Goal: Task Accomplishment & Management: Use online tool/utility

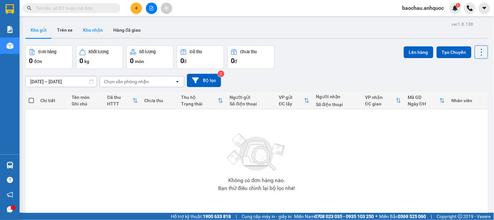
click at [87, 27] on button "Kho nhận" at bounding box center [93, 30] width 30 height 16
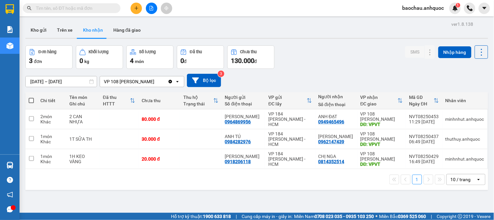
click at [136, 10] on icon "plus" at bounding box center [136, 8] width 5 height 5
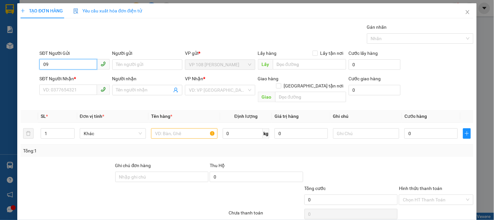
type input "0"
type input "0837260423"
click at [77, 76] on div "0837260423 - ANH QUÂN" at bounding box center [74, 77] width 62 height 7
type input "ANH QUÂN"
type input "0706328518"
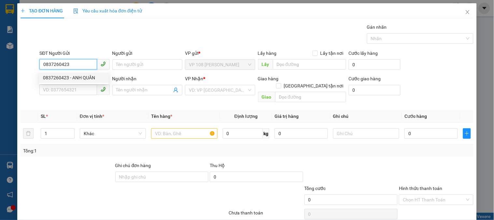
type input "C ĐỊNH"
type input "VPNVT"
type input "TM 15/3 VP 184 (HẢO)"
type input "20.000"
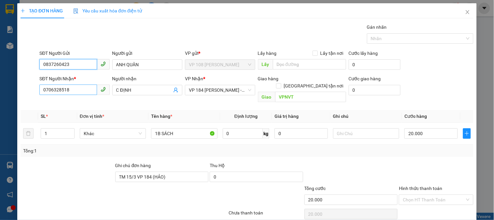
type input "0837260423"
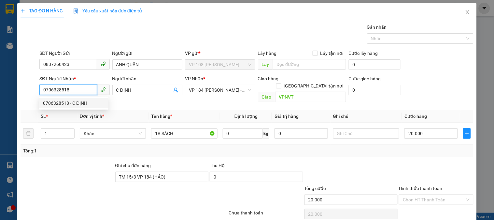
drag, startPoint x: 79, startPoint y: 91, endPoint x: 0, endPoint y: 89, distance: 78.6
click at [0, 89] on div "TẠO ĐƠN HÀNG Yêu cầu xuất hóa đơn điện tử Transit Pickup Surcharge Ids Transit …" at bounding box center [247, 110] width 494 height 220
type input "0937767945"
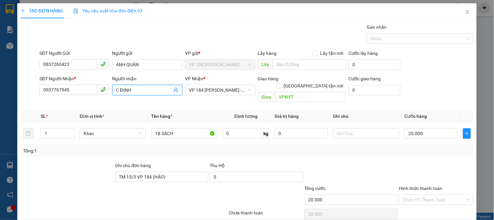
drag, startPoint x: 144, startPoint y: 92, endPoint x: 112, endPoint y: 97, distance: 32.3
click at [112, 97] on div "Người nhận C ĐỊNH C ĐỊNH" at bounding box center [147, 86] width 70 height 23
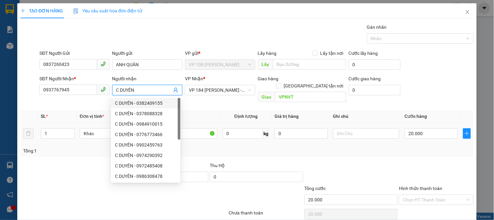
type input "C DUYÊN"
click at [78, 152] on div "Transit Pickup Surcharge Ids Transit Deliver Surcharge Ids Transit Deliver Surc…" at bounding box center [247, 129] width 453 height 212
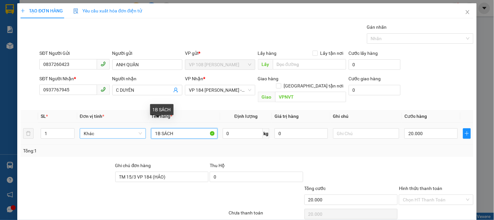
drag, startPoint x: 178, startPoint y: 129, endPoint x: 129, endPoint y: 131, distance: 48.6
click at [129, 131] on tr "1 Khác 1B SÁCH 0 kg 0 20.000" at bounding box center [247, 134] width 453 height 22
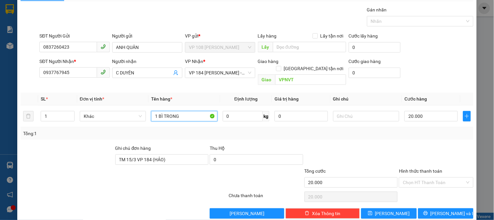
scroll to position [21, 0]
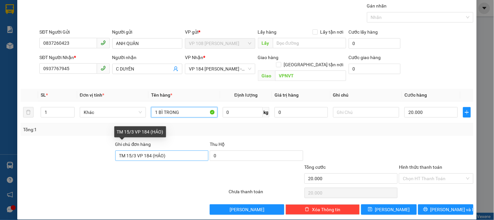
type input "1 BÌ TRONG"
drag, startPoint x: 173, startPoint y: 151, endPoint x: 49, endPoint y: 168, distance: 125.3
click at [49, 168] on form "Ghi chú đơn hàng TM 15/3 VP 184 (HẢO) Thu Hộ 0 Tổng cước 20.000 Hình thức thanh…" at bounding box center [247, 163] width 453 height 46
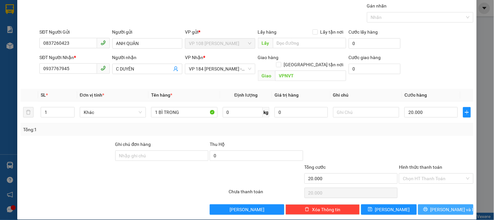
click at [424, 204] on button "[PERSON_NAME] và In" at bounding box center [445, 209] width 55 height 10
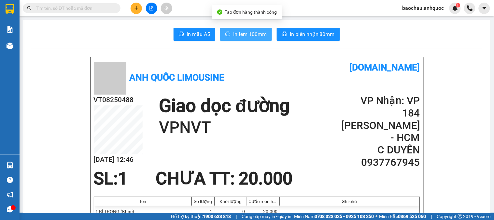
click at [254, 36] on span "In tem 100mm" at bounding box center [250, 34] width 34 height 8
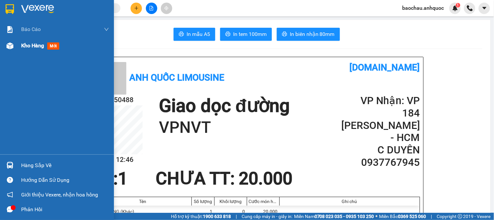
click at [13, 47] on div at bounding box center [9, 45] width 11 height 11
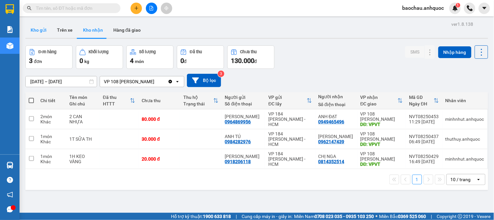
click at [28, 35] on button "Kho gửi" at bounding box center [38, 30] width 26 height 16
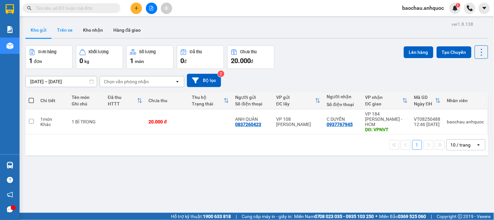
click at [65, 34] on button "Trên xe" at bounding box center [65, 30] width 26 height 16
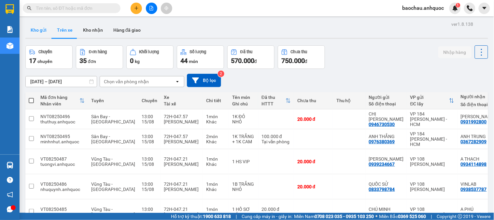
click at [43, 26] on button "Kho gửi" at bounding box center [38, 30] width 26 height 16
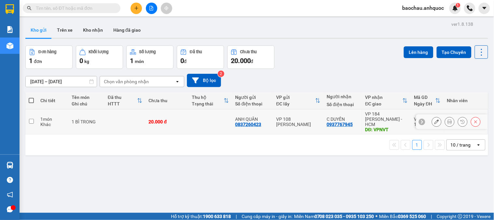
click at [35, 122] on td at bounding box center [31, 121] width 12 height 25
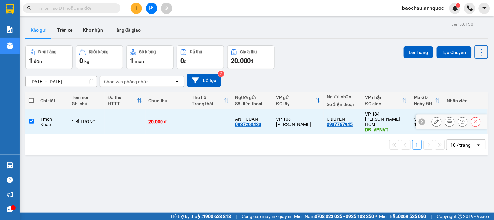
checkbox input "true"
click at [404, 49] on button "Lên hàng" at bounding box center [419, 52] width 30 height 12
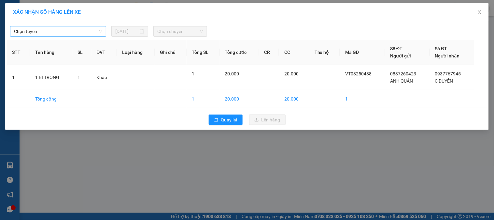
drag, startPoint x: 57, startPoint y: 34, endPoint x: 61, endPoint y: 32, distance: 4.4
click at [58, 34] on span "Chọn tuyến" at bounding box center [58, 31] width 88 height 10
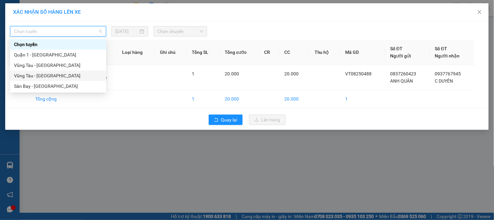
click at [55, 72] on div "Vũng Tàu - [GEOGRAPHIC_DATA]" at bounding box center [58, 75] width 88 height 7
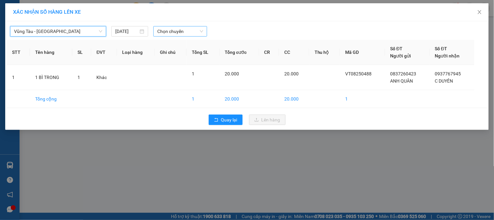
click at [177, 32] on span "Chọn chuyến" at bounding box center [180, 31] width 46 height 10
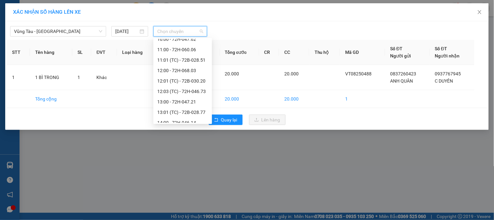
scroll to position [217, 0]
click at [175, 98] on div "14:00 - 72H-046.14" at bounding box center [182, 98] width 51 height 7
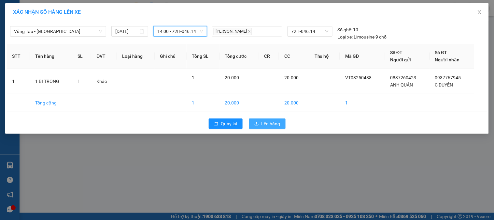
click at [269, 119] on button "Lên hàng" at bounding box center [267, 123] width 36 height 10
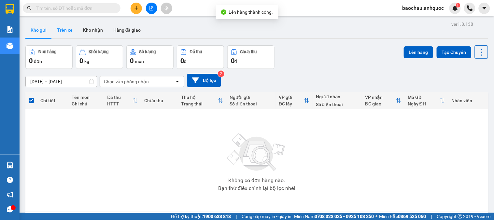
click at [69, 34] on button "Trên xe" at bounding box center [65, 30] width 26 height 16
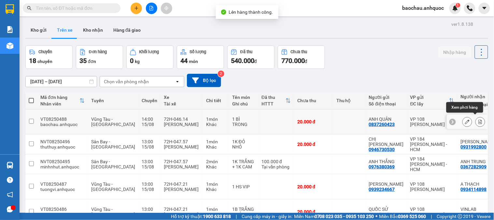
click at [476, 116] on button at bounding box center [480, 121] width 9 height 11
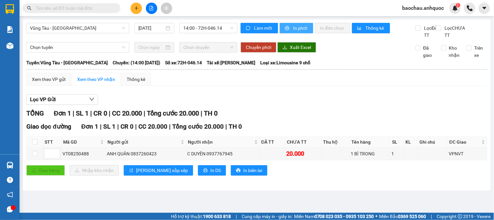
click at [297, 26] on span "In phơi" at bounding box center [300, 27] width 15 height 7
click at [306, 28] on span "In phơi" at bounding box center [300, 27] width 15 height 7
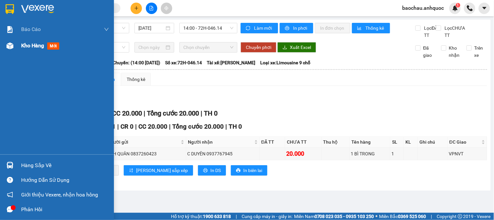
click at [17, 46] on div "Kho hàng mới" at bounding box center [57, 45] width 114 height 16
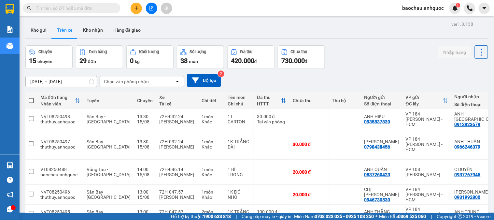
click at [138, 9] on icon "plus" at bounding box center [136, 8] width 5 height 5
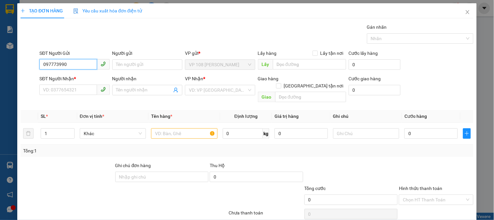
type input "0977739904"
click at [85, 80] on div "0977739904 - ANH HÀ" at bounding box center [79, 77] width 73 height 7
type input "ANH HÀ"
type input "0962532266"
type input "THÀNH LÂM"
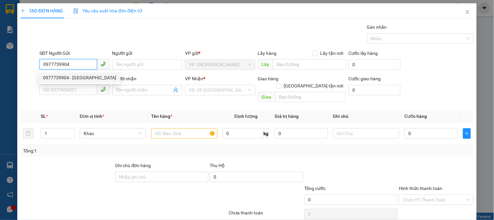
type input "VPQ1"
type input "20.000"
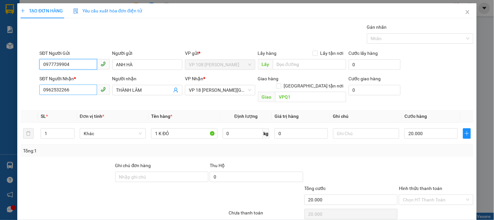
type input "0977739904"
drag, startPoint x: 83, startPoint y: 86, endPoint x: 36, endPoint y: 92, distance: 47.6
click at [36, 92] on div "SĐT Người Nhận * 0962532266 Người nhận THÀNH LÂM VP Nhận * VP 18 Nguyễn Thái Bì…" at bounding box center [247, 90] width 455 height 30
type input "0931533133"
click at [71, 94] on div "SĐT Người Nhận * 0931533133 0931533133 Người nhận THÀNH LÂM VP Nhận * VP 18 Ngu…" at bounding box center [256, 90] width 437 height 30
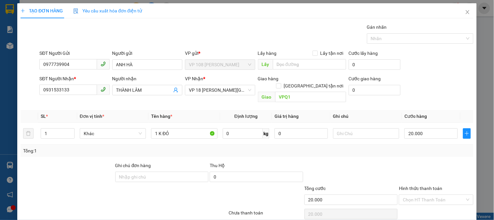
click at [129, 100] on div "Transit Pickup Surcharge Ids Transit Deliver Surcharge Ids Transit Deliver Surc…" at bounding box center [247, 129] width 453 height 212
click at [149, 88] on input "THÀNH LÂM" at bounding box center [144, 89] width 56 height 7
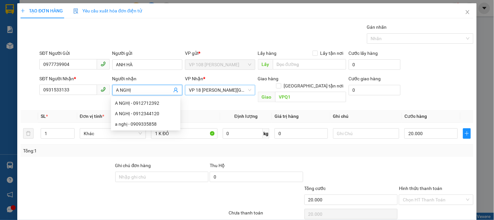
click at [238, 87] on span "VP 18 [PERSON_NAME][GEOGRAPHIC_DATA] - [GEOGRAPHIC_DATA]" at bounding box center [220, 90] width 62 height 10
type input "A NGHỊ"
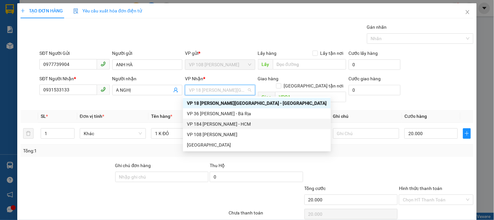
click at [232, 124] on div "VP 184 [PERSON_NAME] - HCM" at bounding box center [257, 123] width 140 height 7
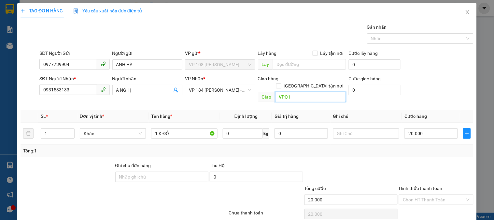
click at [298, 92] on input "VPQ1" at bounding box center [310, 97] width 71 height 10
type input "PHÚ MỸ"
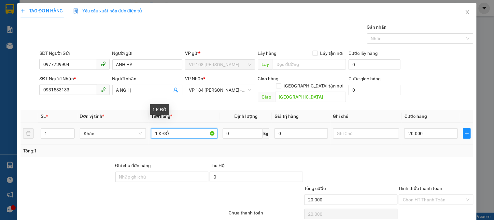
click at [178, 128] on input "1 K ĐỎ" at bounding box center [184, 133] width 66 height 10
type input "1T CARTON KEO VÀNG"
click at [424, 128] on input "20.000" at bounding box center [431, 133] width 53 height 10
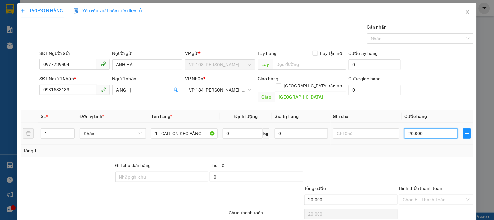
type input "3"
type input "30"
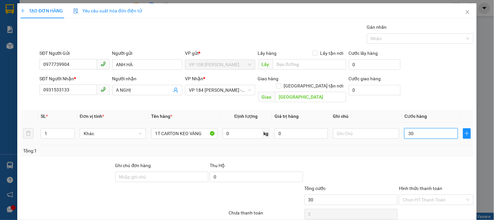
type input "30"
type input "300"
type input "3.000"
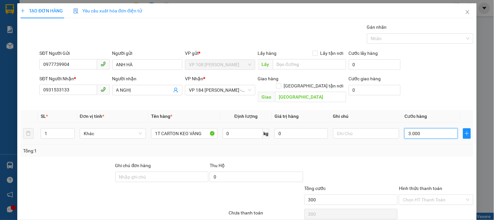
type input "3.000"
type input "30.000"
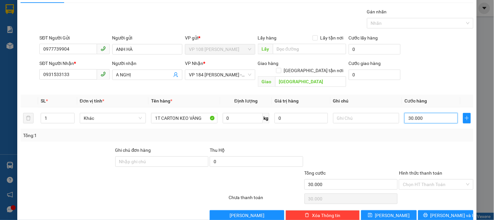
scroll to position [21, 0]
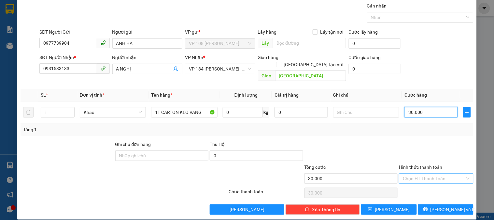
type input "30.000"
click at [411, 173] on input "Hình thức thanh toán" at bounding box center [434, 178] width 62 height 10
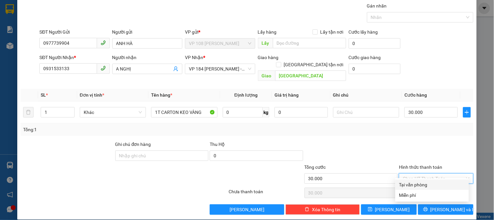
click at [412, 185] on div "Tại văn phòng" at bounding box center [432, 184] width 66 height 7
type input "0"
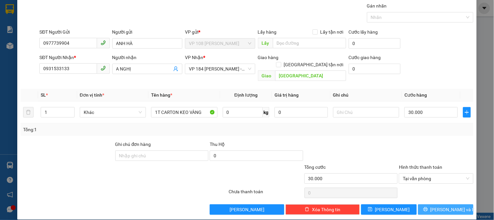
click at [442, 206] on span "[PERSON_NAME] và In" at bounding box center [454, 209] width 46 height 7
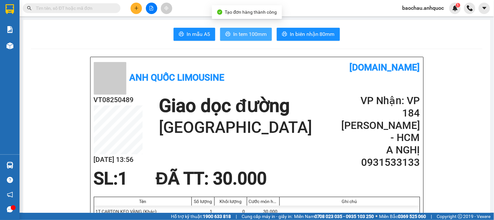
click at [255, 30] on span "In tem 100mm" at bounding box center [250, 34] width 34 height 8
click at [252, 36] on span "In tem 100mm" at bounding box center [250, 34] width 34 height 8
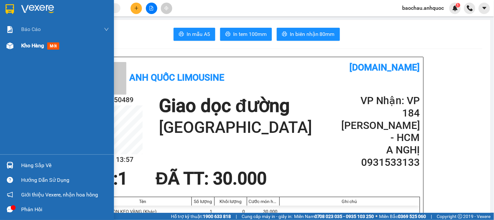
click at [28, 43] on span "Kho hàng" at bounding box center [32, 45] width 23 height 6
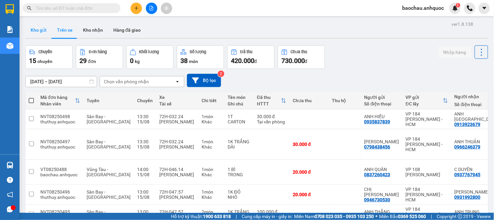
click at [31, 33] on button "Kho gửi" at bounding box center [38, 30] width 26 height 16
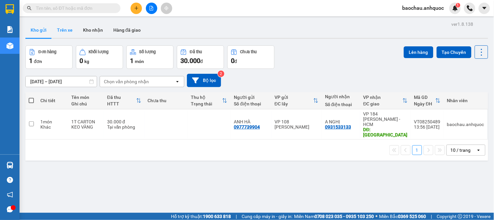
click at [61, 35] on button "Trên xe" at bounding box center [65, 30] width 26 height 16
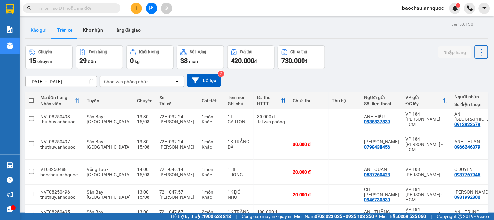
click at [40, 31] on button "Kho gửi" at bounding box center [38, 30] width 26 height 16
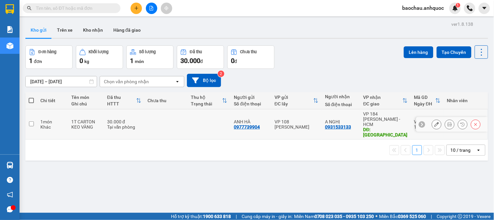
click at [30, 121] on input "checkbox" at bounding box center [31, 123] width 5 height 5
checkbox input "true"
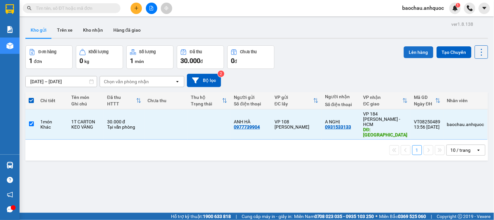
click at [415, 53] on button "Lên hàng" at bounding box center [419, 52] width 30 height 12
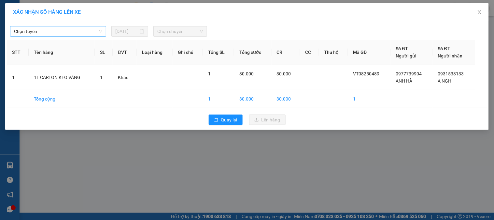
click at [77, 26] on div "Chọn tuyến" at bounding box center [58, 31] width 96 height 10
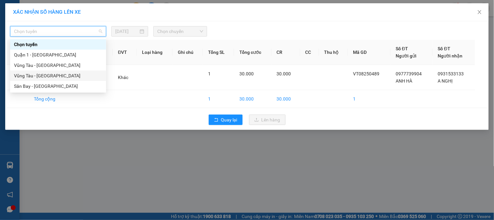
click at [57, 76] on div "Vũng Tàu - [GEOGRAPHIC_DATA]" at bounding box center [58, 75] width 88 height 7
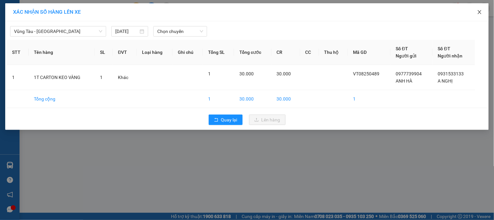
click at [475, 14] on span "Close" at bounding box center [480, 12] width 18 height 18
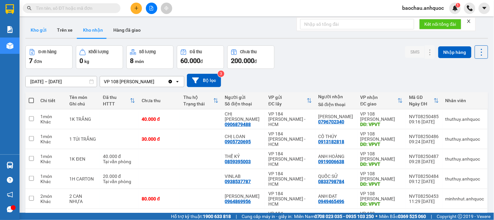
click at [41, 22] on button "Kho gửi" at bounding box center [38, 30] width 26 height 16
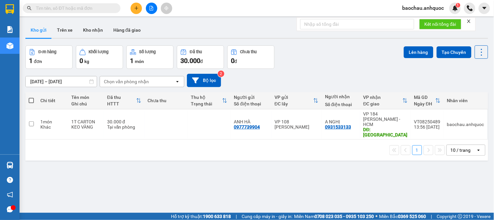
click at [33, 98] on span at bounding box center [31, 100] width 5 height 5
click at [31, 97] on input "checkbox" at bounding box center [31, 97] width 0 height 0
checkbox input "true"
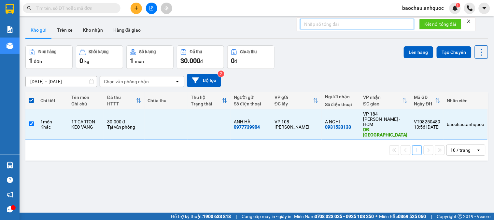
click at [337, 22] on input "text" at bounding box center [357, 24] width 114 height 10
type input "152"
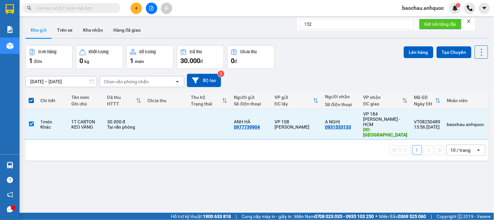
click at [448, 25] on span "Kết nối tổng đài" at bounding box center [441, 24] width 32 height 7
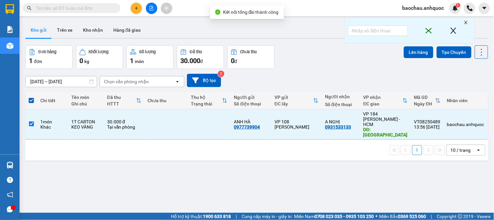
click at [428, 8] on span "baochau.anhquoc" at bounding box center [424, 8] width 52 height 8
click at [489, 6] on button at bounding box center [484, 8] width 11 height 11
click at [434, 11] on span "baochau.anhquoc" at bounding box center [424, 8] width 52 height 8
click at [483, 9] on icon "caret-down" at bounding box center [485, 8] width 6 height 6
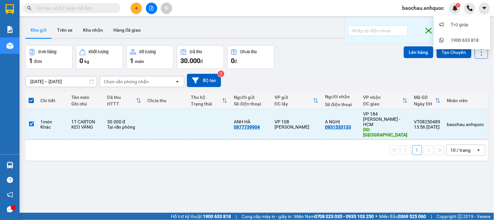
click at [419, 13] on div "baochau.anhquoc 1" at bounding box center [430, 8] width 64 height 11
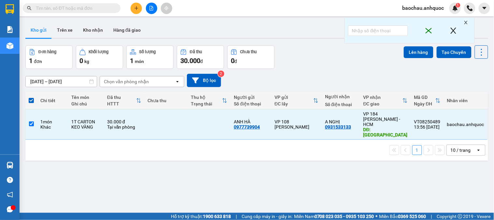
click at [419, 12] on div "baochau.anhquoc 1" at bounding box center [430, 8] width 64 height 11
click at [419, 10] on span "baochau.anhquoc" at bounding box center [424, 8] width 52 height 8
click at [417, 22] on span "Đăng xuất" at bounding box center [427, 20] width 38 height 7
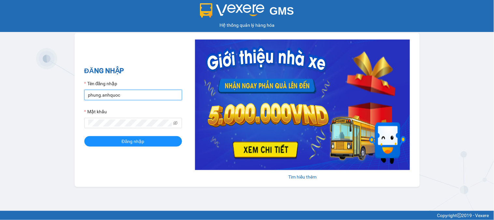
drag, startPoint x: 109, startPoint y: 92, endPoint x: 130, endPoint y: 100, distance: 22.4
click at [109, 93] on input "phung.anhquoc" at bounding box center [133, 95] width 98 height 10
type input "tutrinh.anhquoc"
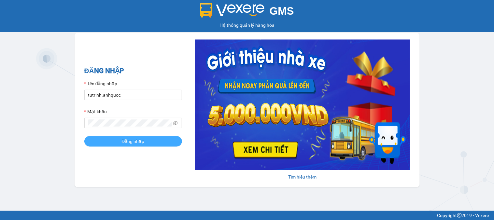
click at [137, 141] on span "Đăng nhập" at bounding box center [133, 140] width 23 height 7
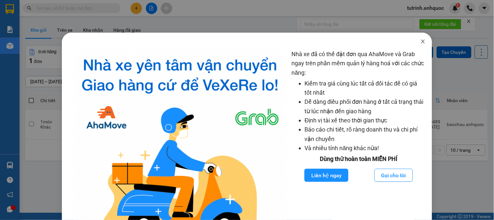
click at [421, 41] on icon "close" at bounding box center [423, 41] width 5 height 5
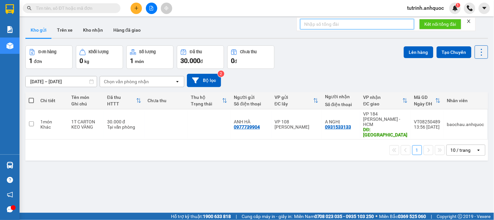
click at [366, 26] on input "text" at bounding box center [357, 24] width 114 height 10
type input "152"
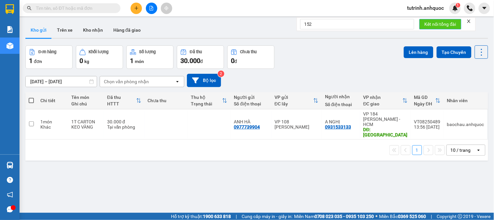
click at [447, 22] on span "Kết nối tổng đài" at bounding box center [441, 24] width 32 height 7
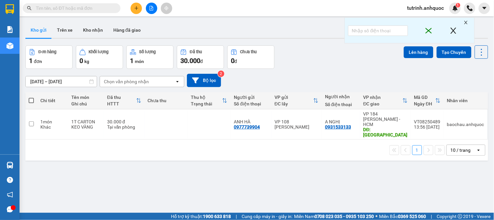
drag, startPoint x: 28, startPoint y: 101, endPoint x: 37, endPoint y: 87, distance: 16.5
click at [29, 100] on th at bounding box center [31, 100] width 12 height 17
click at [33, 99] on span at bounding box center [31, 100] width 5 height 5
click at [31, 97] on input "checkbox" at bounding box center [31, 97] width 0 height 0
checkbox input "true"
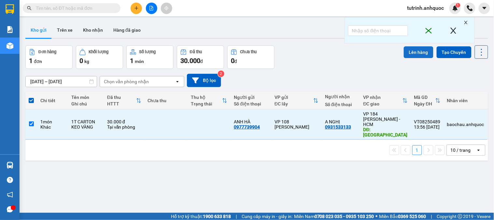
click at [419, 48] on button "Lên hàng" at bounding box center [419, 52] width 30 height 12
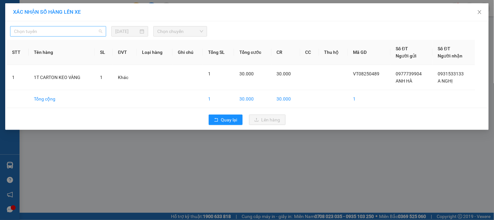
drag, startPoint x: 64, startPoint y: 31, endPoint x: 41, endPoint y: 64, distance: 39.9
click at [63, 31] on span "Chọn tuyến" at bounding box center [58, 31] width 88 height 10
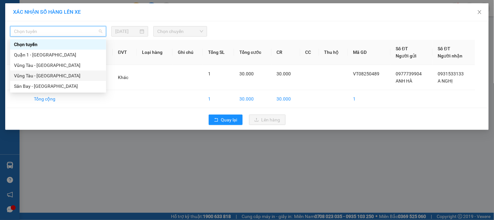
drag, startPoint x: 41, startPoint y: 74, endPoint x: 105, endPoint y: 53, distance: 68.0
click at [45, 75] on div "Vũng Tàu - [GEOGRAPHIC_DATA]" at bounding box center [58, 75] width 88 height 7
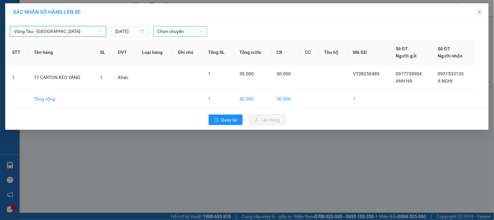
drag, startPoint x: 175, startPoint y: 32, endPoint x: 180, endPoint y: 36, distance: 6.3
click at [180, 36] on span "Chọn chuyến" at bounding box center [180, 31] width 46 height 10
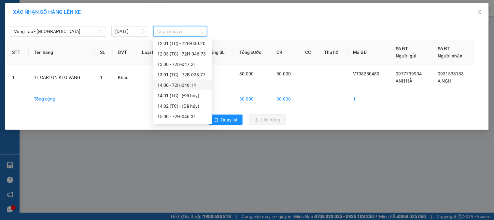
scroll to position [240, 0]
click at [182, 106] on div "15:00 - 72H-046.31" at bounding box center [182, 106] width 51 height 7
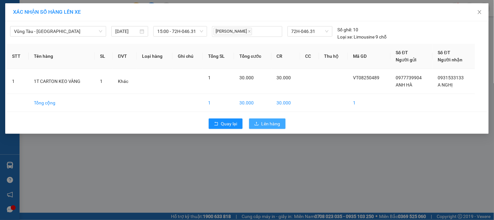
click at [268, 121] on span "Lên hàng" at bounding box center [271, 123] width 19 height 7
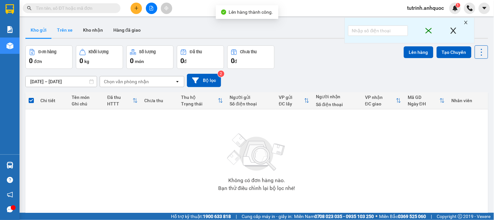
click at [67, 28] on button "Trên xe" at bounding box center [65, 30] width 26 height 16
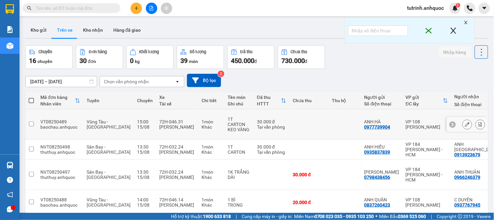
click at [478, 122] on icon at bounding box center [480, 124] width 5 height 5
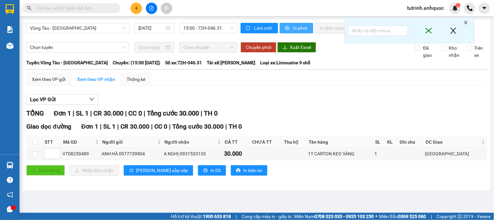
click at [290, 31] on button "In phơi" at bounding box center [297, 28] width 34 height 10
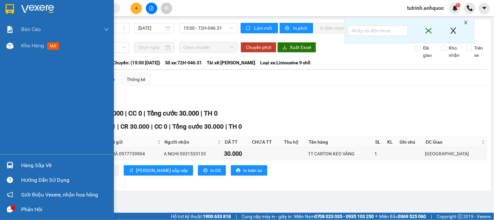
click at [13, 13] on img at bounding box center [10, 9] width 8 height 10
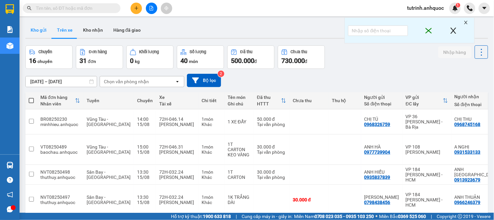
click at [33, 33] on button "Kho gửi" at bounding box center [38, 30] width 26 height 16
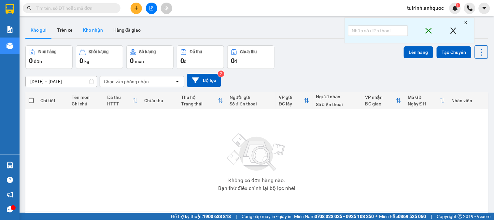
click at [87, 32] on button "Kho nhận" at bounding box center [93, 30] width 30 height 16
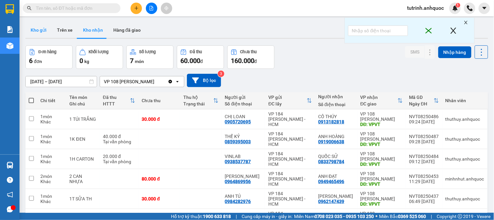
click at [44, 30] on button "Kho gửi" at bounding box center [38, 30] width 26 height 16
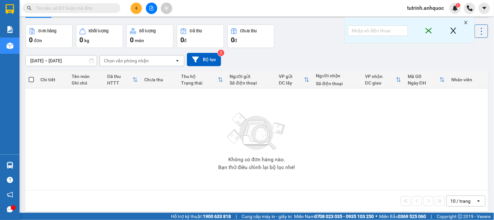
scroll to position [30, 0]
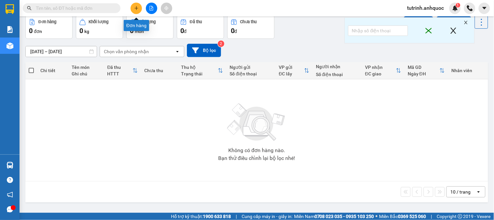
click at [134, 10] on button at bounding box center [136, 8] width 11 height 11
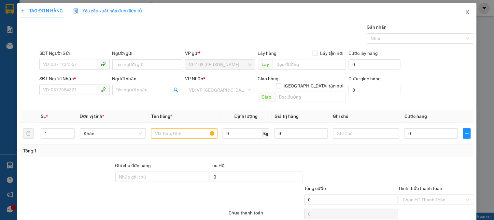
click at [460, 12] on span "Close" at bounding box center [468, 12] width 18 height 18
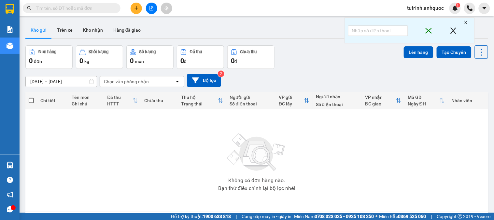
click at [97, 8] on input "text" at bounding box center [74, 8] width 77 height 7
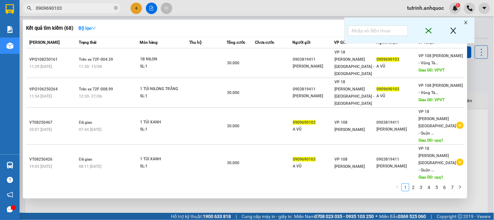
type input "0909690103"
click at [117, 7] on icon "close-circle" at bounding box center [116, 8] width 4 height 4
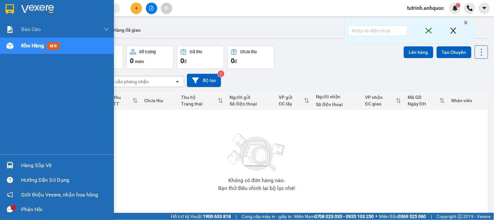
drag, startPoint x: 12, startPoint y: 6, endPoint x: 24, endPoint y: 5, distance: 12.1
click at [11, 5] on img at bounding box center [10, 9] width 8 height 10
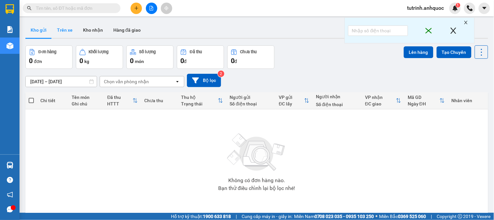
click at [65, 27] on button "Trên xe" at bounding box center [65, 30] width 26 height 16
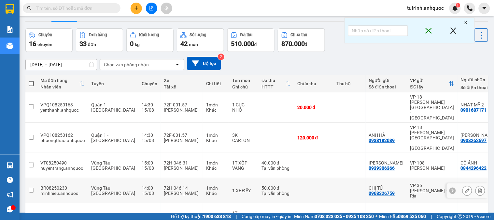
scroll to position [17, 0]
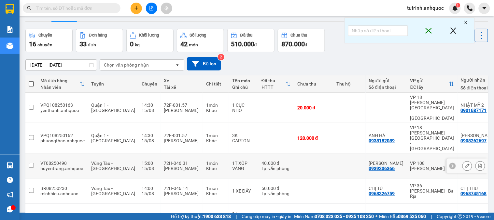
click at [480, 161] on div at bounding box center [481, 166] width 10 height 10
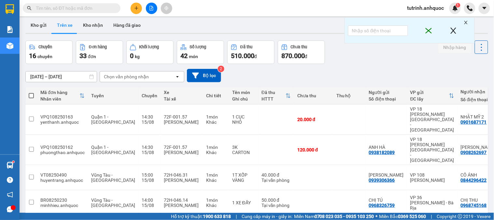
scroll to position [0, 0]
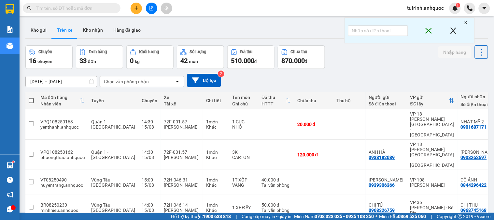
click at [98, 10] on input "text" at bounding box center [74, 8] width 77 height 7
paste input "0367282909"
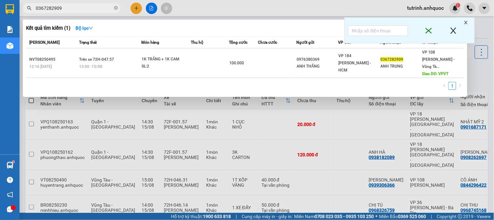
type input "0367282909"
click at [136, 8] on div at bounding box center [247, 110] width 494 height 220
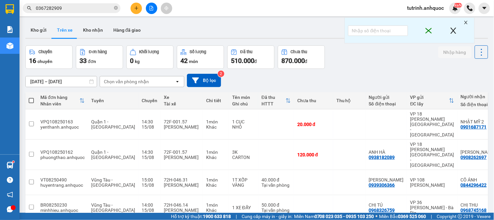
click at [137, 7] on icon "plus" at bounding box center [136, 8] width 5 height 5
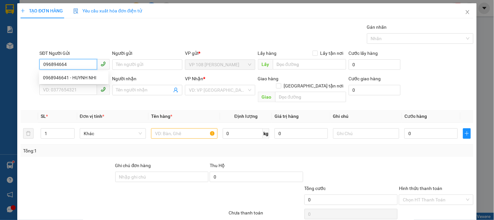
type input "0968946641"
click at [84, 79] on div "0968946641 - HUYNH NHI" at bounding box center [74, 77] width 62 height 7
type input "HUYNH NHI"
type input "0913046152"
type input "NGỌC THẢO"
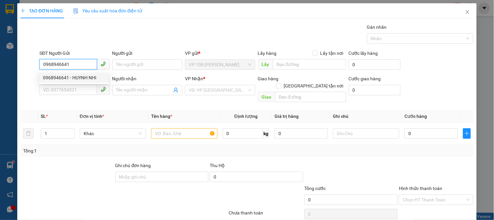
type input "VPNVT"
type input "TM 4/8 THỦY"
type input "40.000"
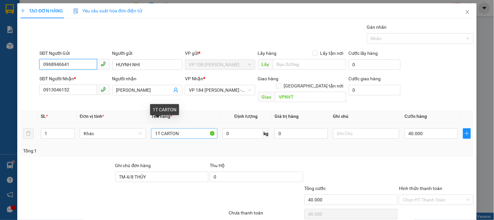
type input "0968946641"
drag, startPoint x: 170, startPoint y: 126, endPoint x: 164, endPoint y: 127, distance: 6.3
click at [169, 128] on input "1T CARTON" at bounding box center [184, 133] width 66 height 10
click at [155, 128] on input "1T CARTON" at bounding box center [184, 133] width 66 height 10
click at [183, 128] on input "1H CARTON" at bounding box center [184, 133] width 66 height 10
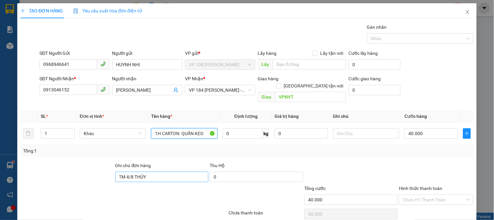
type input "1H CARTON QUẤN KEO"
click at [131, 171] on input "TM 4/8 THỦY" at bounding box center [162, 176] width 94 height 10
type input "TM 4/ THỦY"
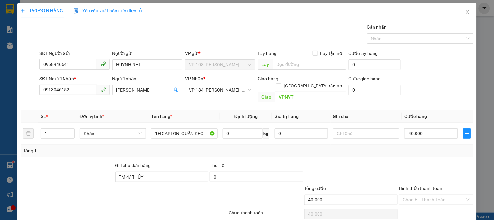
click at [156, 163] on div "Ghi chú đơn hàng" at bounding box center [162, 167] width 94 height 10
click at [155, 163] on div "Ghi chú đơn hàng" at bounding box center [162, 167] width 94 height 10
click at [149, 171] on input "TM 4/ THỦY" at bounding box center [162, 176] width 94 height 10
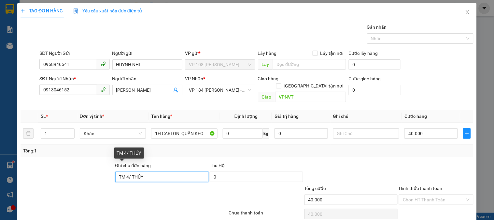
click at [149, 171] on input "TM 4/ THỦY" at bounding box center [162, 176] width 94 height 10
click at [148, 171] on input "TM 4/ THỦY" at bounding box center [162, 176] width 94 height 10
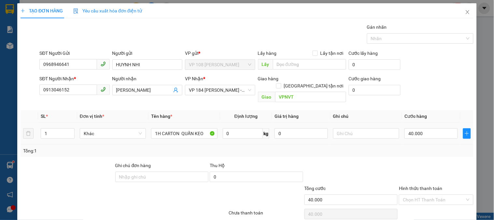
click at [429, 127] on div "40.000" at bounding box center [431, 133] width 53 height 13
drag, startPoint x: 429, startPoint y: 120, endPoint x: 427, endPoint y: 124, distance: 5.0
click at [428, 127] on div "40.000" at bounding box center [431, 133] width 53 height 13
click at [427, 128] on input "40.000" at bounding box center [431, 133] width 53 height 10
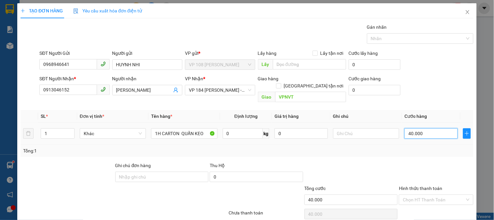
type input "2"
type input "20"
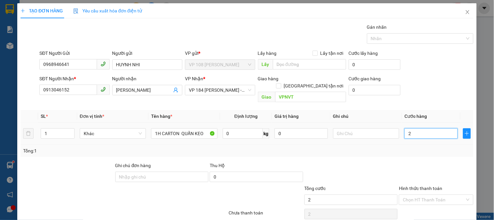
type input "20"
type input "200"
type input "2.000"
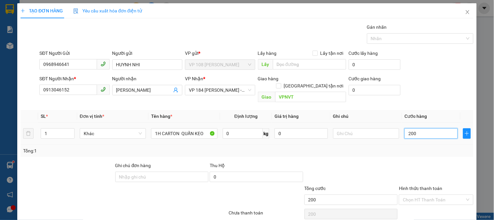
type input "2.000"
type input "20.000"
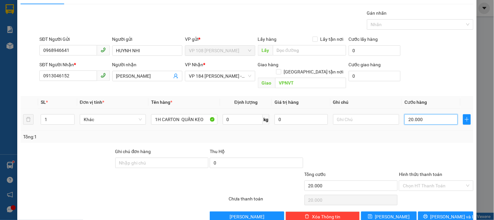
scroll to position [21, 0]
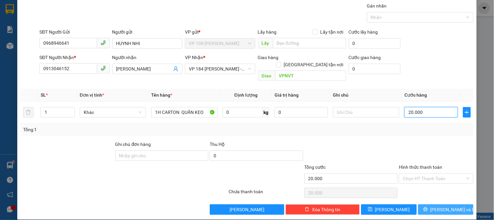
type input "20.000"
click at [428, 207] on icon "printer" at bounding box center [426, 209] width 5 height 5
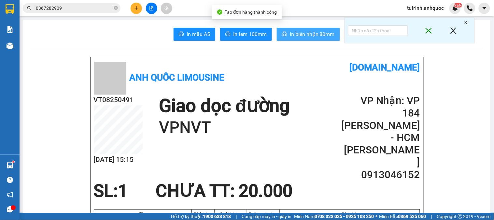
click at [290, 36] on span "In biên nhận 80mm" at bounding box center [312, 34] width 45 height 8
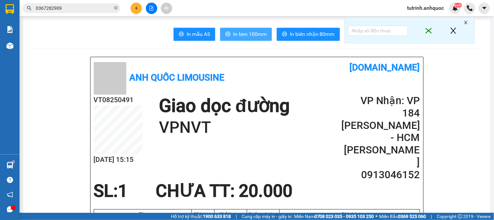
click at [236, 31] on span "In tem 100mm" at bounding box center [250, 34] width 34 height 8
click at [245, 32] on span "In tem 100mm" at bounding box center [250, 34] width 34 height 8
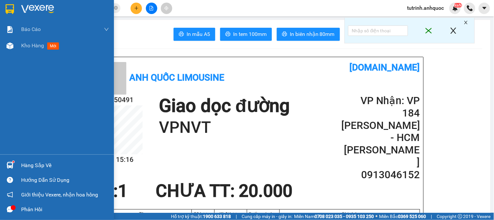
click at [8, 7] on img at bounding box center [10, 9] width 8 height 10
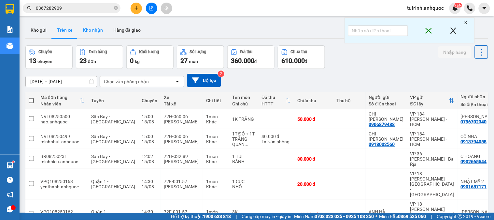
click at [90, 29] on button "Kho nhận" at bounding box center [93, 30] width 30 height 16
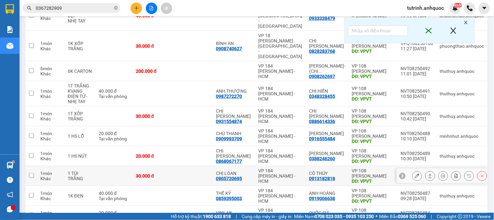
scroll to position [128, 0]
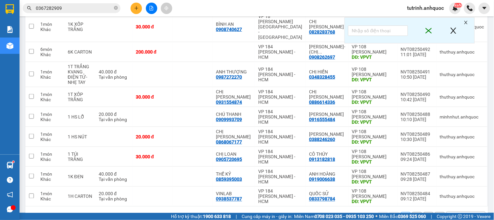
click at [412, 212] on button "2" at bounding box center [417, 217] width 10 height 10
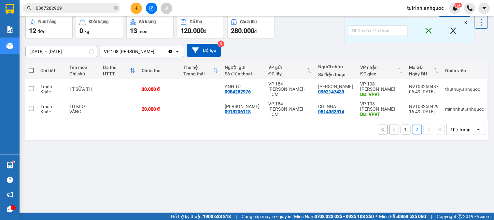
click at [401, 128] on button "1" at bounding box center [406, 129] width 10 height 10
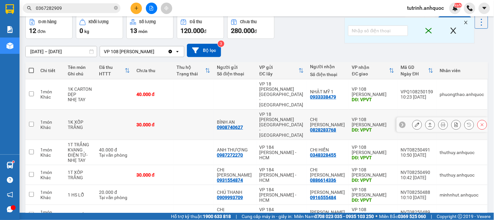
scroll to position [0, 0]
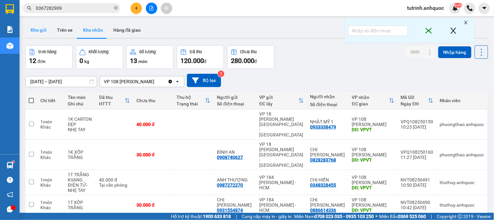
click at [37, 32] on button "Kho gửi" at bounding box center [38, 30] width 26 height 16
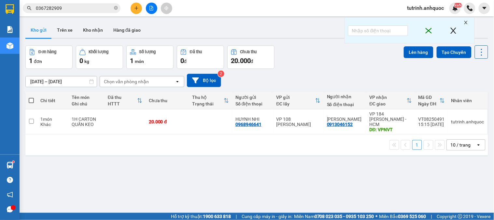
click at [31, 102] on span at bounding box center [31, 100] width 5 height 5
click at [31, 97] on input "checkbox" at bounding box center [31, 97] width 0 height 0
checkbox input "true"
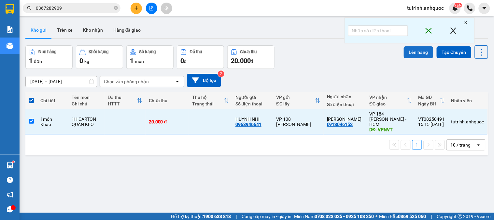
click at [424, 53] on button "Lên hàng" at bounding box center [419, 52] width 30 height 12
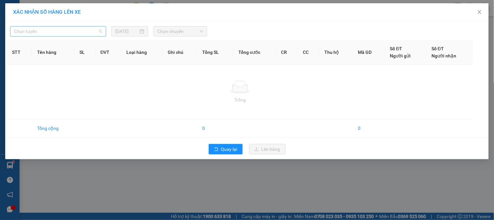
click at [70, 36] on span "Chọn tuyến" at bounding box center [58, 31] width 88 height 10
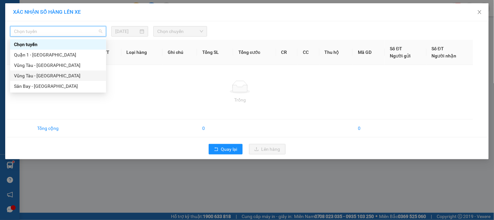
click at [48, 72] on div "Chọn tuyến Quận 1 - Vũng Tàu Vũng Tàu - Quận 1 Vũng Tàu - Sân Bay Sân Bay - Vũn…" at bounding box center [58, 65] width 96 height 52
click at [60, 74] on div "Vũng Tàu - [GEOGRAPHIC_DATA]" at bounding box center [58, 75] width 88 height 7
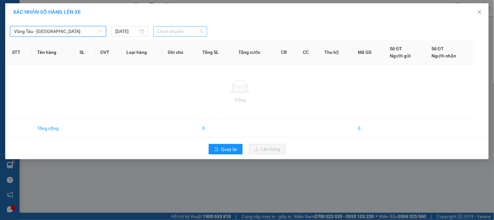
click at [174, 32] on span "Chọn chuyến" at bounding box center [180, 31] width 46 height 10
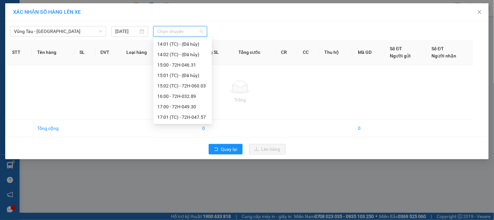
scroll to position [289, 0]
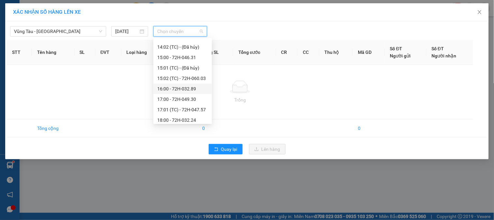
click at [202, 87] on div "16:00 - 72H-032.89" at bounding box center [182, 88] width 51 height 7
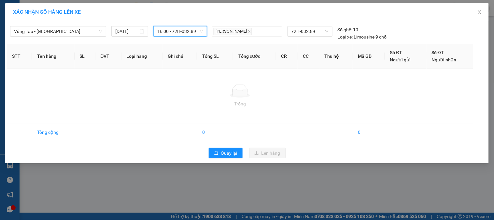
click at [170, 31] on span "16:00 - 72H-032.89" at bounding box center [180, 31] width 46 height 10
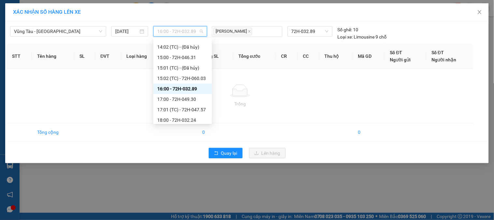
click at [177, 86] on div "16:00 - 72H-032.89" at bounding box center [182, 88] width 51 height 7
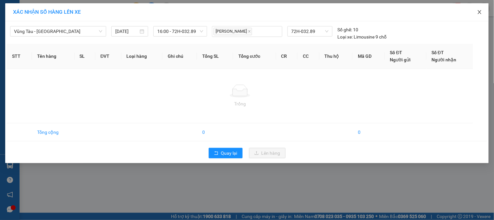
click at [480, 11] on icon "close" at bounding box center [479, 11] width 5 height 5
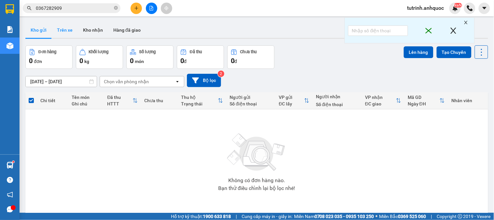
click at [63, 27] on button "Trên xe" at bounding box center [65, 30] width 26 height 16
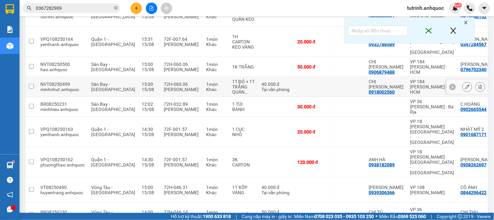
scroll to position [108, 0]
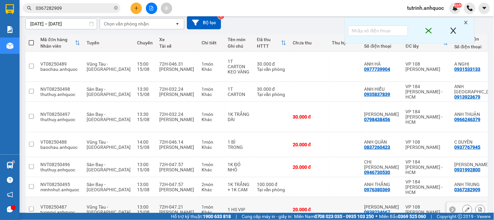
scroll to position [130, 0]
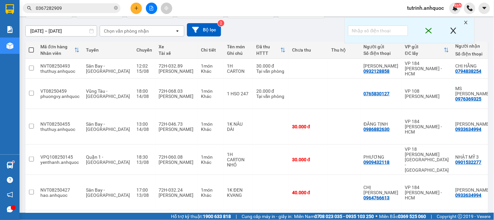
scroll to position [0, 0]
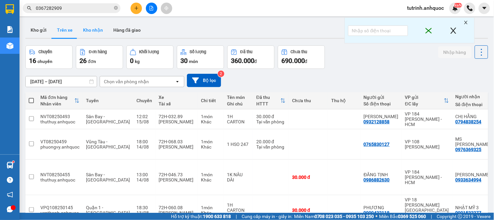
click at [92, 26] on button "Kho nhận" at bounding box center [93, 30] width 30 height 16
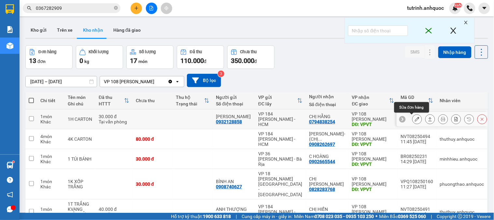
click at [415, 118] on icon at bounding box center [417, 119] width 5 height 5
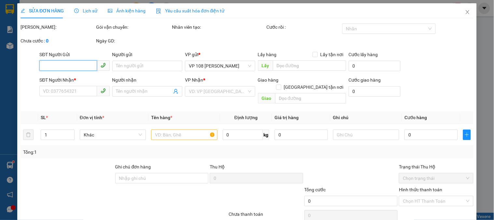
type input "0932128858"
type input "Á KIM"
type input "0794838254"
type input "CHỊ HẰNG"
type input "VPVT"
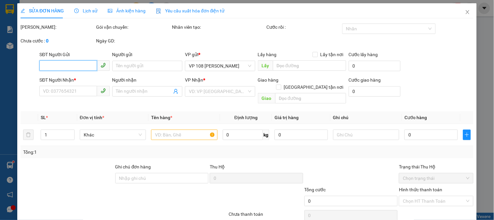
type input "TM 15/8 THỦY"
type input "30.000"
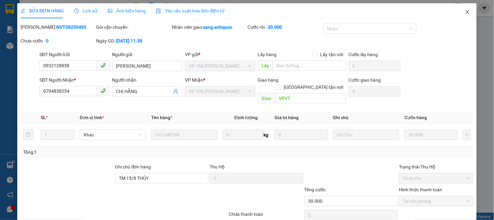
click at [460, 15] on span "Close" at bounding box center [468, 12] width 18 height 18
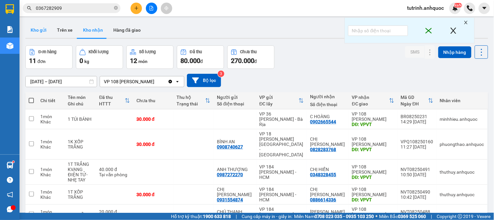
click at [32, 29] on button "Kho gửi" at bounding box center [38, 30] width 26 height 16
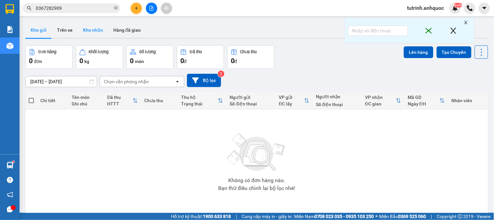
click at [87, 27] on button "Kho nhận" at bounding box center [93, 30] width 30 height 16
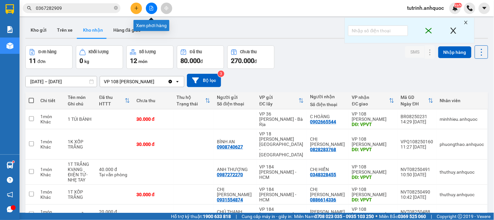
click at [139, 8] on button at bounding box center [136, 8] width 11 height 11
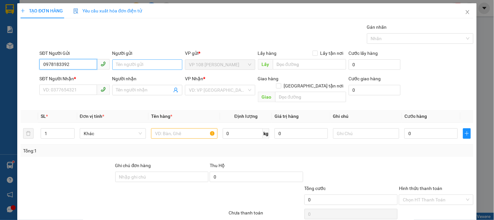
type input "0978183392"
click at [123, 65] on input "Người gửi" at bounding box center [147, 64] width 70 height 10
type input "C GIANG"
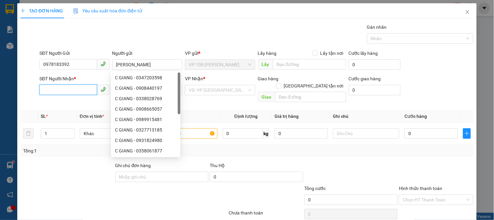
click at [71, 92] on input "SĐT Người Nhận *" at bounding box center [67, 89] width 57 height 10
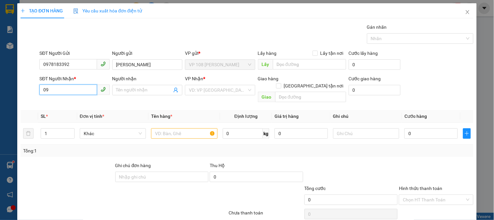
type input "0"
type input "0914547338"
click at [118, 88] on input "Người nhận" at bounding box center [144, 89] width 56 height 7
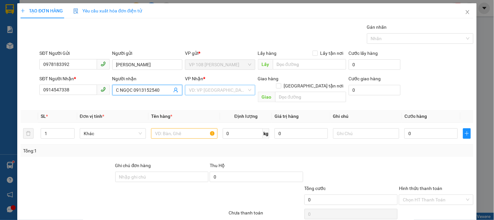
type input "C NGỌC 0913152540"
click at [199, 87] on input "search" at bounding box center [218, 90] width 58 height 10
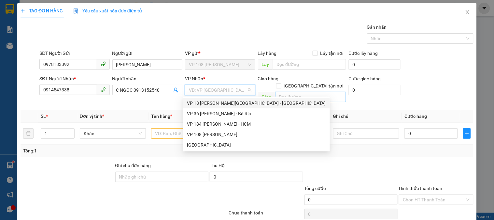
drag, startPoint x: 217, startPoint y: 101, endPoint x: 280, endPoint y: 85, distance: 65.2
click at [222, 99] on div "VP 18 [PERSON_NAME][GEOGRAPHIC_DATA] - [GEOGRAPHIC_DATA]" at bounding box center [256, 102] width 139 height 7
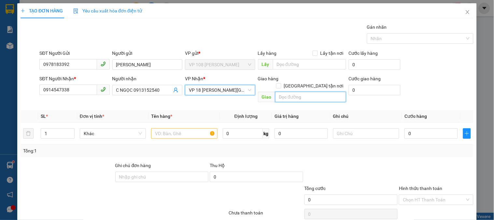
click at [289, 92] on input "text" at bounding box center [310, 97] width 71 height 10
type input "VPQ1"
click at [189, 128] on input "text" at bounding box center [184, 133] width 66 height 10
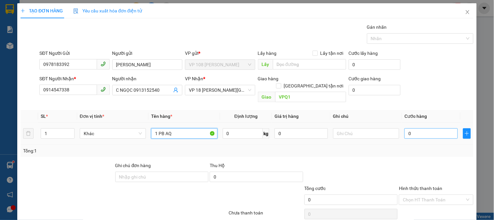
type input "1 PB AQ"
click at [406, 128] on input "0" at bounding box center [431, 133] width 53 height 10
type input "2"
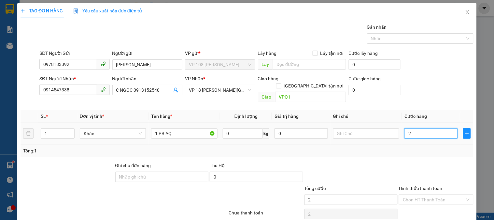
type input "20"
type input "200"
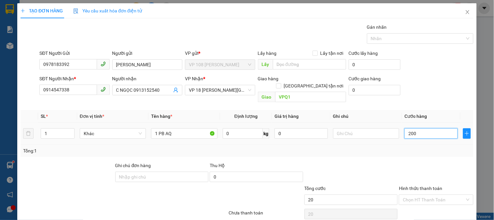
type input "200"
type input "2.000"
type input "20.000"
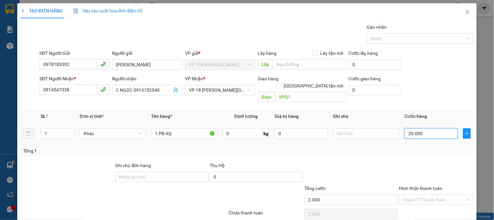
type input "20.000"
click at [409, 195] on input "Hình thức thanh toán" at bounding box center [434, 200] width 62 height 10
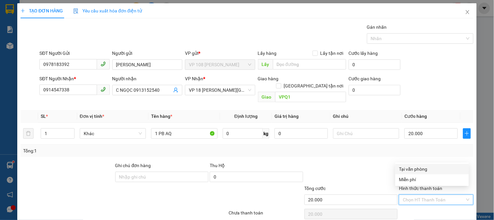
click at [410, 168] on div "Tại văn phòng" at bounding box center [432, 168] width 66 height 7
type input "0"
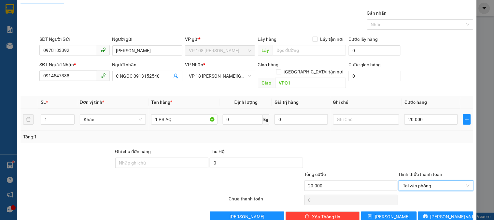
scroll to position [21, 0]
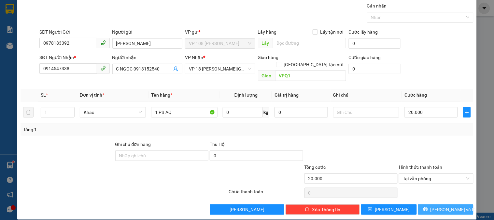
click at [442, 206] on span "[PERSON_NAME] và In" at bounding box center [454, 209] width 46 height 7
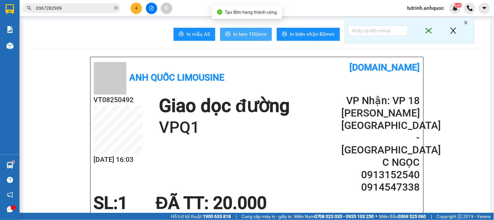
drag, startPoint x: 241, startPoint y: 32, endPoint x: 246, endPoint y: 40, distance: 9.3
click at [242, 33] on span "In tem 100mm" at bounding box center [250, 34] width 34 height 8
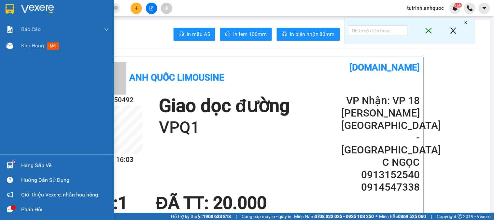
click at [11, 5] on img at bounding box center [10, 9] width 8 height 10
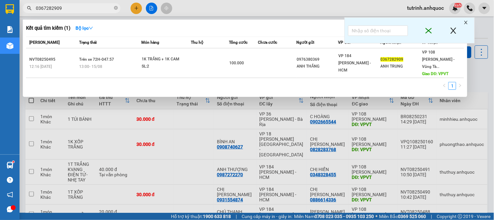
click at [113, 8] on span "0367282909" at bounding box center [72, 8] width 98 height 10
click at [118, 9] on icon "close-circle" at bounding box center [116, 8] width 4 height 4
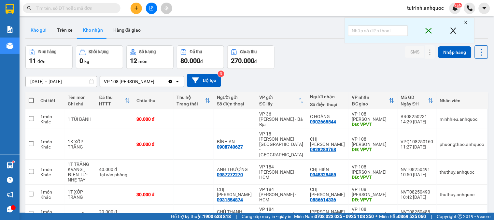
click at [36, 24] on button "Kho gửi" at bounding box center [38, 30] width 26 height 16
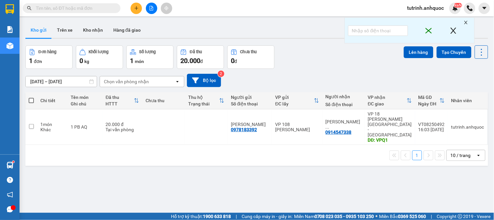
click at [30, 99] on span at bounding box center [31, 100] width 5 height 5
click at [31, 97] on input "checkbox" at bounding box center [31, 97] width 0 height 0
checkbox input "true"
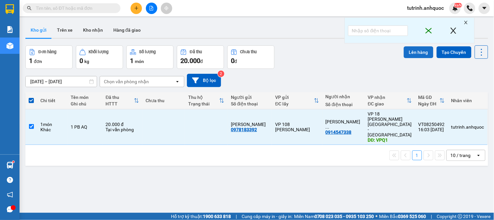
click at [415, 53] on button "Lên hàng" at bounding box center [419, 52] width 30 height 12
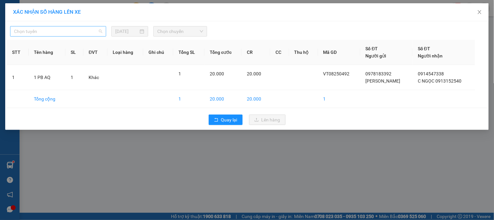
click at [80, 30] on span "Chọn tuyến" at bounding box center [58, 31] width 88 height 10
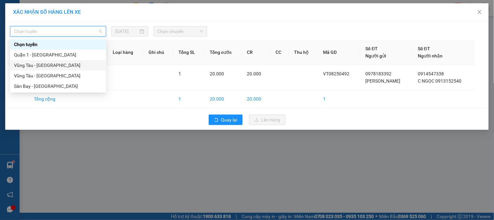
click at [44, 65] on div "Vũng Tàu - [GEOGRAPHIC_DATA]" at bounding box center [58, 65] width 88 height 7
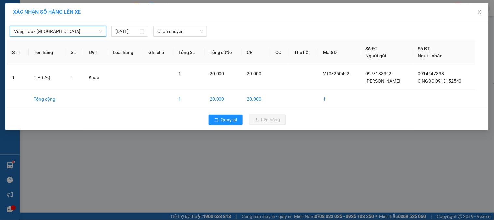
click at [165, 35] on span "Chọn chuyến" at bounding box center [180, 31] width 46 height 10
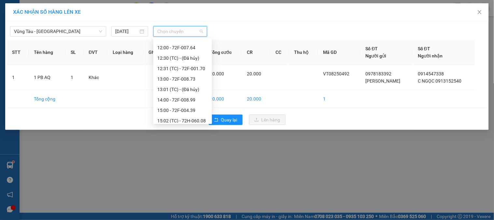
scroll to position [177, 0]
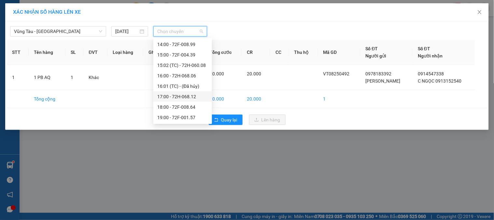
click at [188, 96] on div "17:00 - 72H-068.12" at bounding box center [182, 96] width 51 height 7
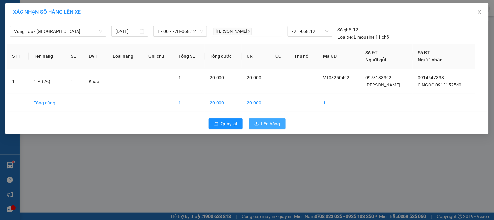
click at [262, 121] on span "Lên hàng" at bounding box center [271, 123] width 19 height 7
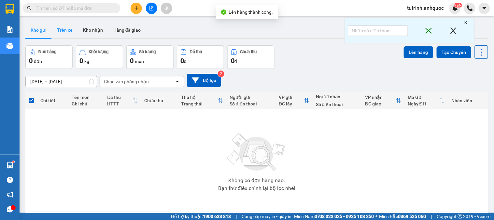
click at [70, 31] on button "Trên xe" at bounding box center [65, 30] width 26 height 16
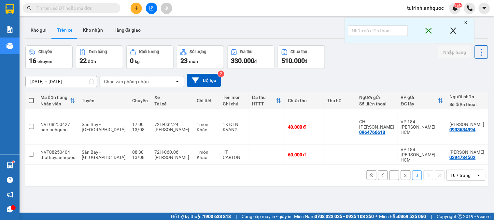
click at [390, 170] on button "1" at bounding box center [395, 175] width 10 height 10
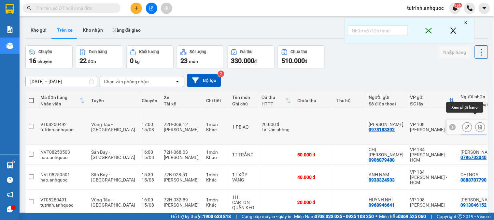
click at [478, 124] on icon at bounding box center [480, 126] width 5 height 5
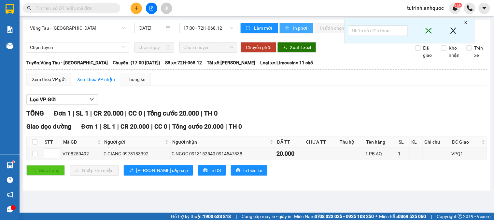
click at [298, 26] on span "In phơi" at bounding box center [300, 27] width 15 height 7
click at [285, 28] on icon "printer" at bounding box center [287, 28] width 4 height 4
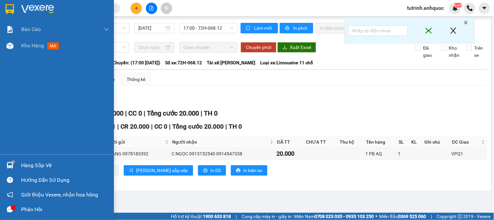
click at [8, 8] on img at bounding box center [10, 9] width 8 height 10
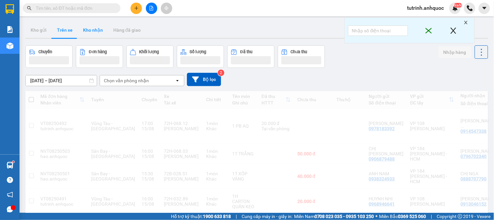
click at [85, 28] on button "Kho nhận" at bounding box center [93, 30] width 30 height 16
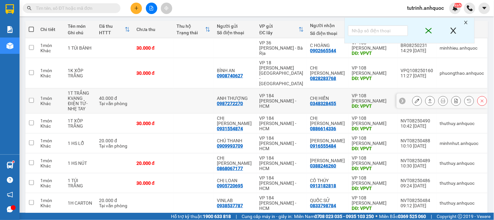
scroll to position [72, 0]
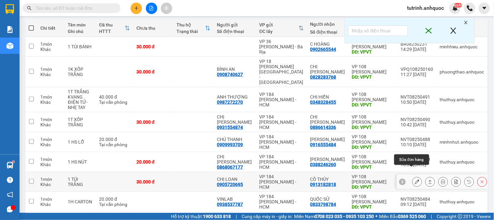
click at [415, 179] on icon at bounding box center [417, 181] width 5 height 5
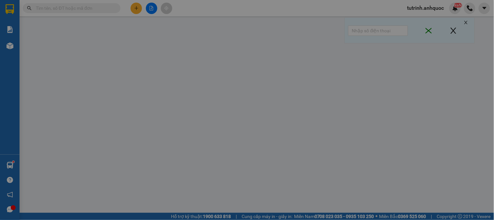
type input "0905720695"
type input "CHỊ LOAN"
type input "0913182818"
type input "CÔ THÚY"
type input "VPVT"
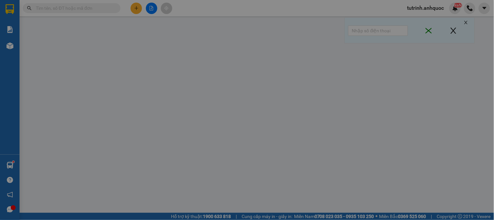
type input "30.000"
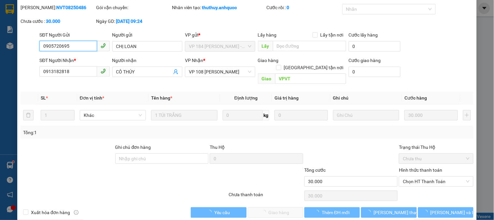
scroll to position [23, 0]
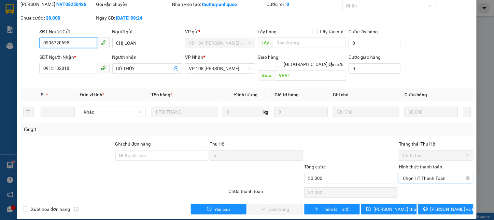
drag, startPoint x: 419, startPoint y: 168, endPoint x: 417, endPoint y: 176, distance: 8.0
click at [419, 173] on span "Chọn HT Thanh Toán" at bounding box center [436, 178] width 66 height 10
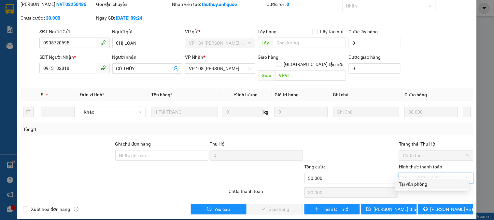
click at [415, 181] on div "Tại văn phòng" at bounding box center [432, 183] width 66 height 7
type input "0"
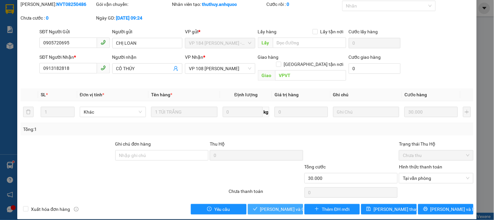
click at [275, 205] on span "[PERSON_NAME] và Giao hàng" at bounding box center [291, 208] width 63 height 7
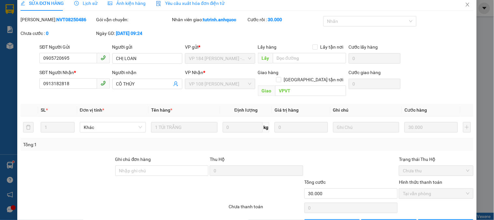
scroll to position [0, 0]
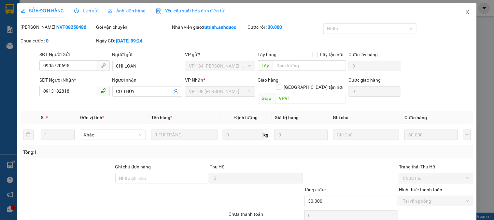
click at [463, 16] on span "Close" at bounding box center [468, 12] width 18 height 18
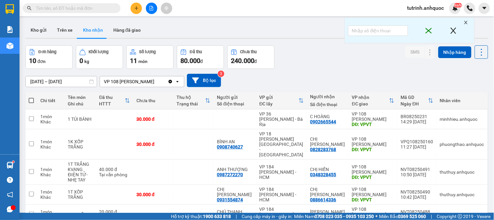
click at [32, 31] on button "Kho gửi" at bounding box center [38, 30] width 26 height 16
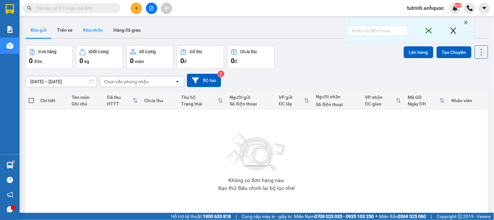
click at [98, 30] on button "Kho nhận" at bounding box center [93, 30] width 30 height 16
click at [91, 24] on button "Kho nhận" at bounding box center [93, 30] width 30 height 16
click at [90, 35] on button "Kho nhận" at bounding box center [93, 30] width 30 height 16
click at [90, 27] on button "Kho nhận" at bounding box center [93, 30] width 30 height 16
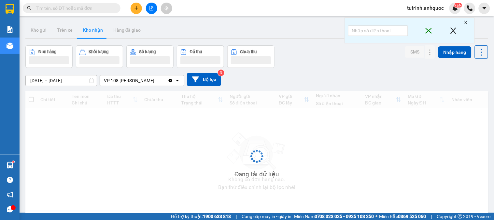
click at [89, 30] on button "Kho nhận" at bounding box center [93, 30] width 30 height 16
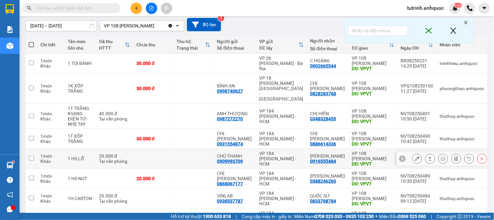
scroll to position [66, 0]
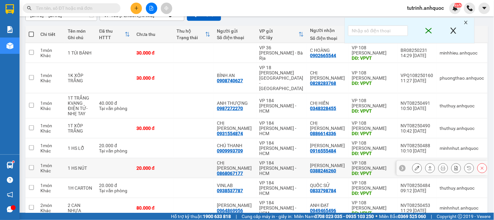
click at [406, 161] on div at bounding box center [442, 168] width 91 height 15
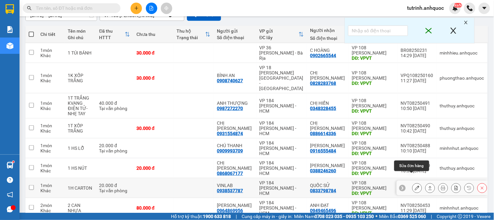
click at [415, 185] on icon at bounding box center [417, 187] width 5 height 5
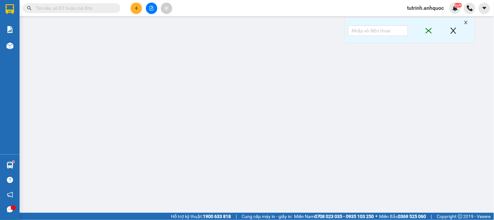
type input "0938537787"
type input "VINLAB"
type input "0833798784"
type input "QUỐC SỬ"
type input "VPVT"
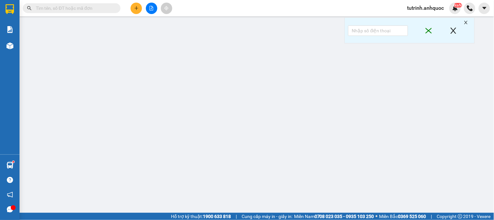
type input "TM 15/8 NHỰT"
type input "20.000"
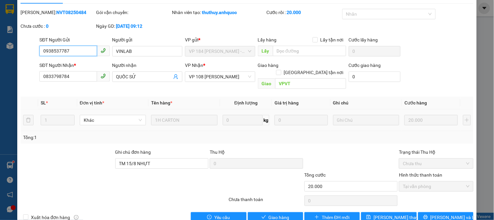
scroll to position [23, 0]
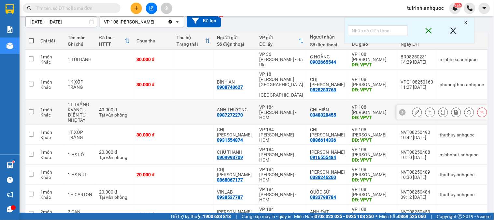
scroll to position [72, 0]
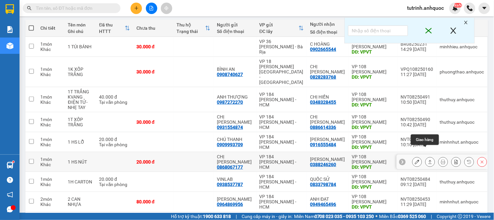
click at [415, 159] on icon at bounding box center [417, 161] width 5 height 5
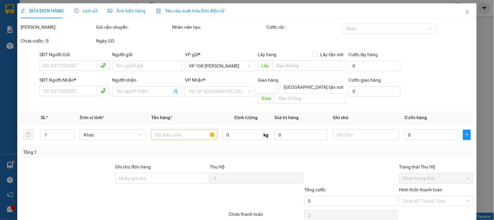
type input "0868067177"
type input "CHỊ VY"
type input "0388246260"
type input "[PERSON_NAME]"
type input "VPVT"
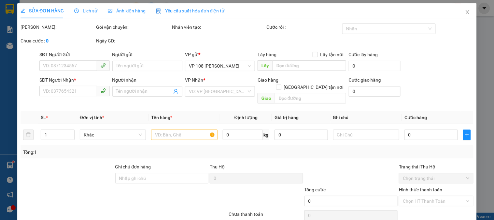
type input "20.000"
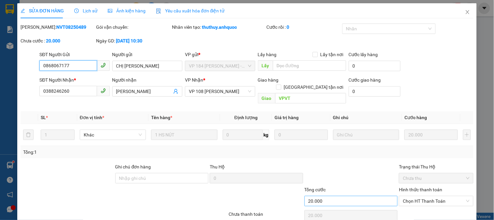
scroll to position [23, 0]
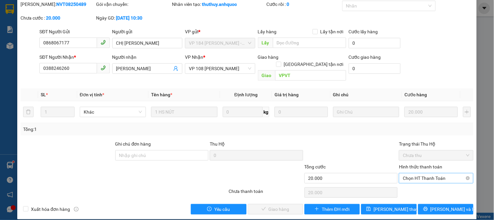
click at [424, 177] on div "Hình thức thanh toán Chọn HT Thanh Toán" at bounding box center [436, 174] width 74 height 23
click at [422, 174] on span "Chọn HT Thanh Toán" at bounding box center [436, 178] width 66 height 10
click at [414, 182] on div "Tại văn phòng" at bounding box center [432, 183] width 66 height 7
type input "0"
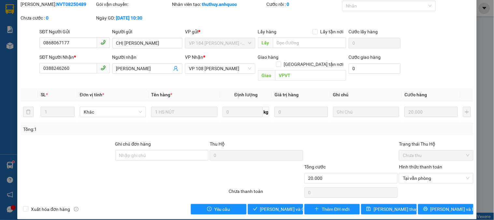
click at [262, 208] on div "SỬA ĐƠN HÀNG Lịch sử Ảnh kiện hàng Yêu cầu xuất hóa đơn điện tử Total Paid Fee …" at bounding box center [247, 99] width 460 height 239
click at [263, 205] on span "[PERSON_NAME] và Giao hàng" at bounding box center [291, 208] width 63 height 7
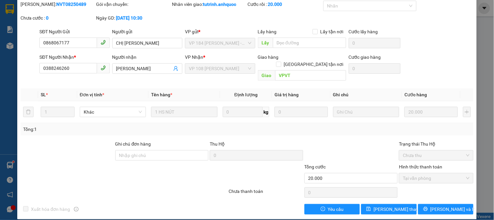
scroll to position [0, 0]
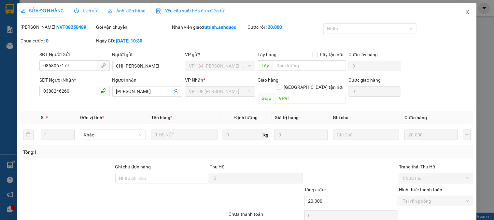
click at [465, 13] on icon "close" at bounding box center [467, 11] width 5 height 5
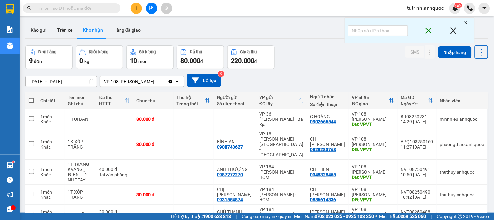
click at [73, 8] on input "text" at bounding box center [74, 8] width 77 height 7
click at [40, 26] on button "Kho gửi" at bounding box center [38, 30] width 26 height 16
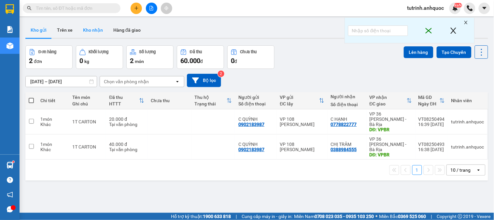
click at [99, 28] on button "Kho nhận" at bounding box center [93, 30] width 30 height 16
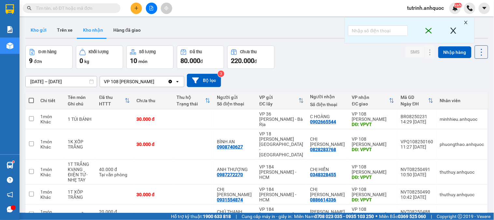
click at [39, 30] on button "Kho gửi" at bounding box center [38, 30] width 26 height 16
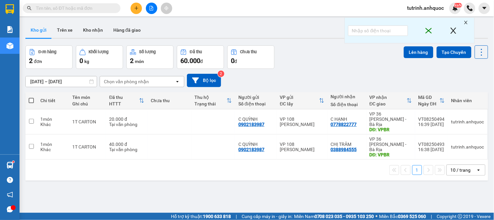
click at [30, 99] on span at bounding box center [31, 100] width 5 height 5
click at [31, 97] on input "checkbox" at bounding box center [31, 97] width 0 height 0
checkbox input "true"
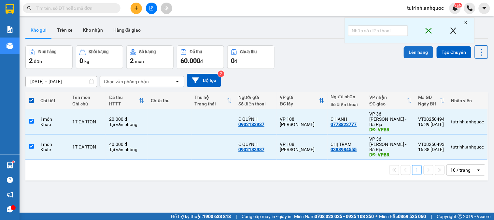
click at [415, 51] on button "Lên hàng" at bounding box center [419, 52] width 30 height 12
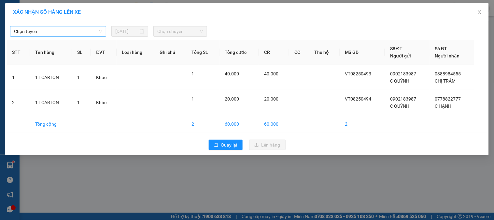
drag, startPoint x: 77, startPoint y: 25, endPoint x: 74, endPoint y: 30, distance: 6.0
click at [77, 27] on div "Chọn tuyến 15/08/2025 Chọn chuyến" at bounding box center [247, 30] width 481 height 14
click at [74, 31] on span "Chọn tuyến" at bounding box center [58, 31] width 88 height 10
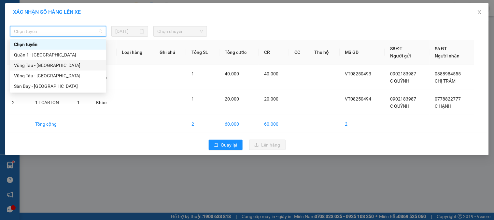
click at [50, 64] on div "Vũng Tàu - [GEOGRAPHIC_DATA]" at bounding box center [58, 65] width 88 height 7
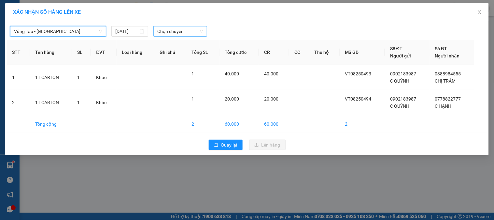
click at [166, 30] on span "Chọn chuyến" at bounding box center [180, 31] width 46 height 10
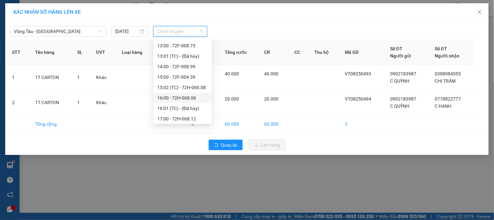
scroll to position [177, 0]
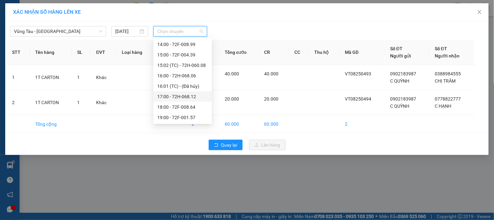
click at [185, 98] on div "17:00 - 72H-068.12" at bounding box center [182, 96] width 51 height 7
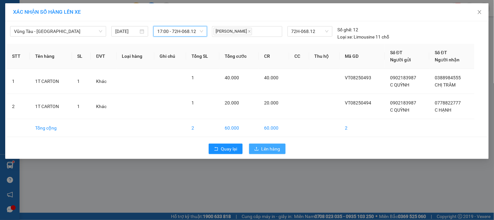
click at [258, 150] on icon "upload" at bounding box center [257, 149] width 4 height 4
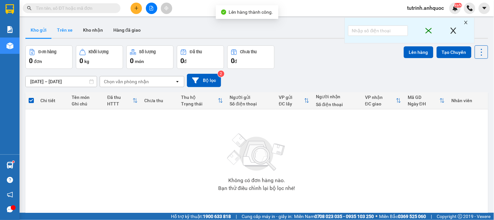
click at [65, 33] on button "Trên xe" at bounding box center [65, 30] width 26 height 16
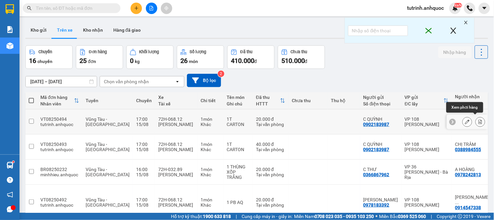
click at [478, 120] on button at bounding box center [480, 121] width 9 height 11
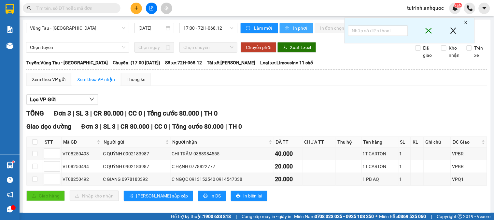
click at [295, 28] on span "In phơi" at bounding box center [300, 27] width 15 height 7
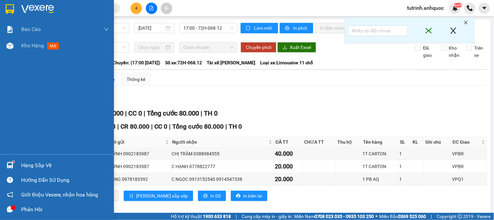
click at [14, 7] on div at bounding box center [9, 8] width 11 height 11
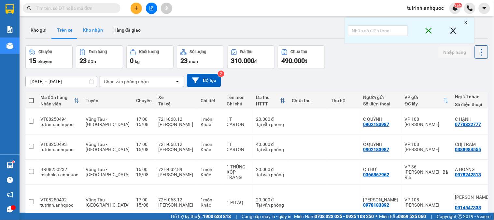
click at [91, 25] on button "Kho nhận" at bounding box center [93, 30] width 30 height 16
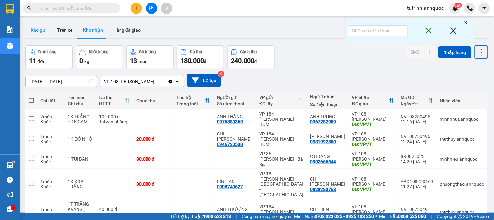
click at [45, 32] on button "Kho gửi" at bounding box center [38, 30] width 26 height 16
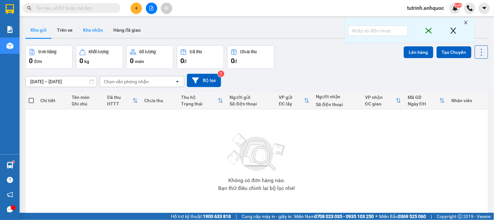
click at [95, 31] on button "Kho nhận" at bounding box center [93, 30] width 30 height 16
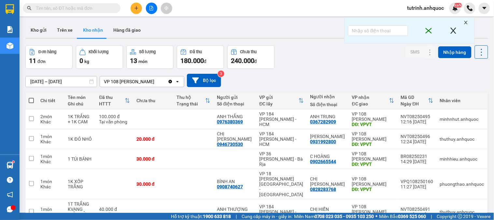
click at [137, 6] on icon "plus" at bounding box center [136, 8] width 5 height 5
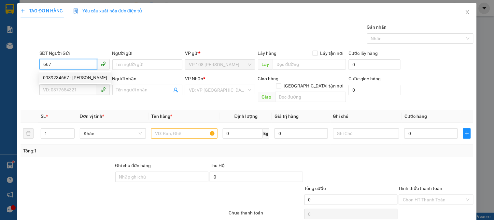
click at [73, 79] on div "0939234667 - ANH LINH" at bounding box center [75, 77] width 64 height 7
type input "0939234667"
type input "[PERSON_NAME]"
type input "0934114898"
type input "A THẠCH"
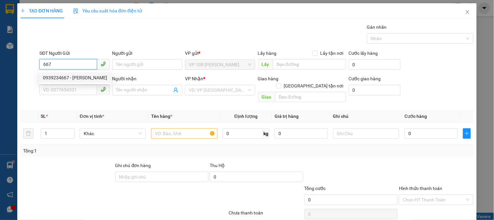
type input "VP184"
type input "SCB 15/8 16:09"
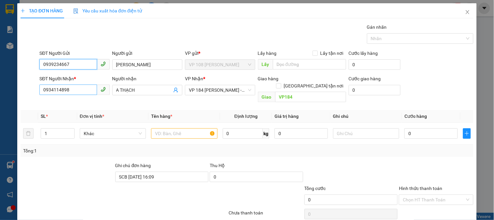
type input "20.000"
type input "0939234667"
click at [81, 88] on input "0934114898" at bounding box center [67, 89] width 57 height 10
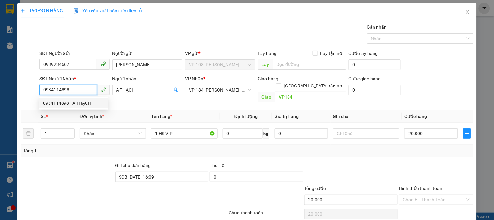
click at [81, 88] on input "0934114898" at bounding box center [67, 89] width 57 height 10
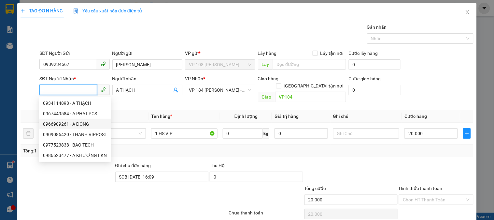
click at [90, 123] on div "0966909261 - A ĐÔNG" at bounding box center [75, 123] width 64 height 7
type input "0966909261"
type input "A ĐÔNG"
type input "TM 15/8 VP 184 HẢO"
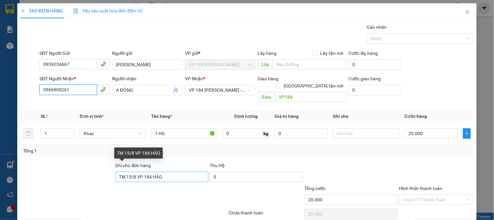
type input "0966909261"
click at [154, 171] on input "TM 15/8 VP 184 HẢO" at bounding box center [162, 176] width 94 height 10
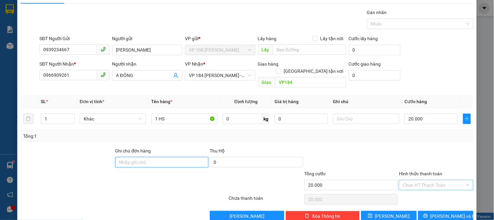
scroll to position [21, 0]
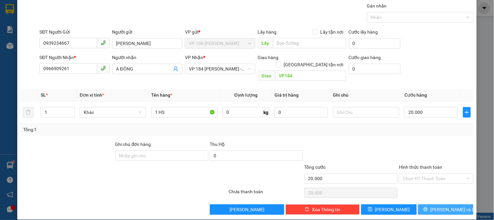
click at [438, 206] on span "[PERSON_NAME] và In" at bounding box center [454, 209] width 46 height 7
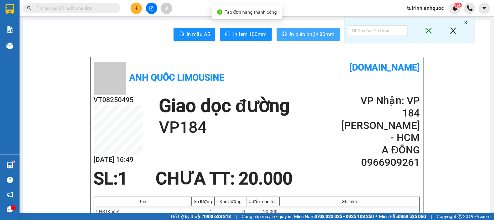
click at [317, 36] on span "In biên nhận 80mm" at bounding box center [312, 34] width 45 height 8
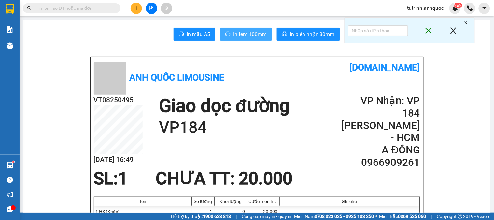
click at [233, 35] on span "In tem 100mm" at bounding box center [250, 34] width 34 height 8
click at [132, 6] on button at bounding box center [136, 8] width 11 height 11
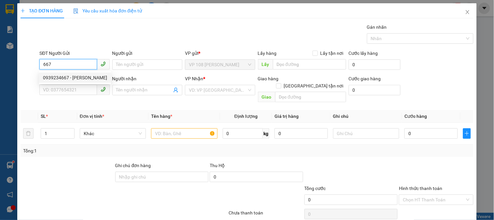
click at [74, 78] on div "0939234667 - ANH LINH" at bounding box center [75, 77] width 64 height 7
type input "0939234667"
type input "[PERSON_NAME]"
type input "0966909261"
type input "A ĐÔNG"
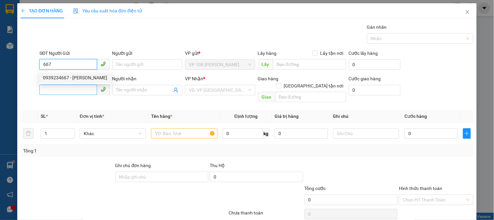
type input "VP184"
type input "20.000"
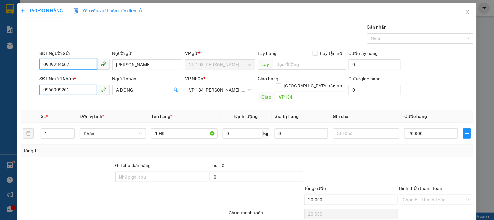
type input "0939234667"
click at [69, 89] on input "0966909261" at bounding box center [67, 89] width 57 height 10
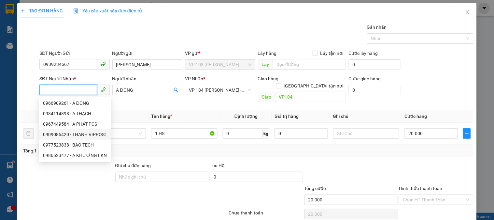
click at [87, 133] on div "0909085420 - THANH VIPPOST" at bounding box center [75, 134] width 64 height 7
type input "0909085420"
type input "THANH VIPPOST"
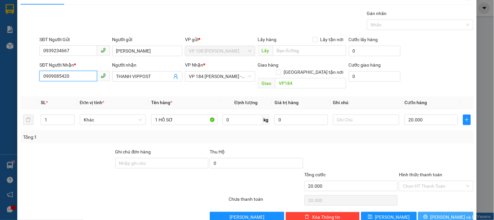
scroll to position [21, 0]
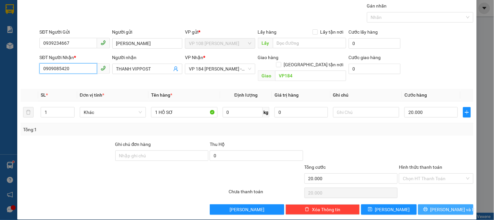
type input "0909085420"
click at [428, 207] on icon "printer" at bounding box center [426, 209] width 5 height 5
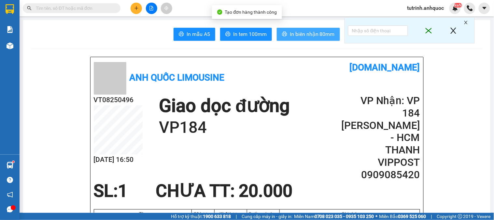
click at [325, 37] on span "In biên nhận 80mm" at bounding box center [312, 34] width 45 height 8
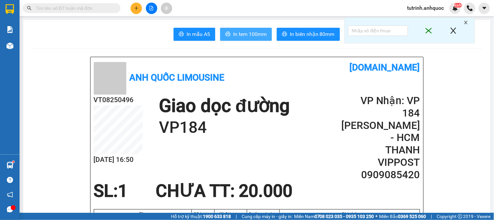
click at [253, 37] on span "In tem 100mm" at bounding box center [250, 34] width 34 height 8
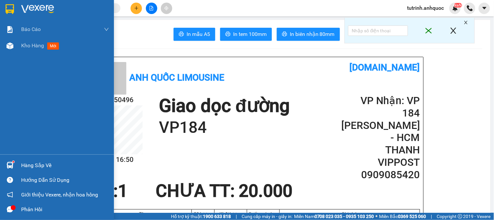
click at [10, 5] on img at bounding box center [10, 9] width 8 height 10
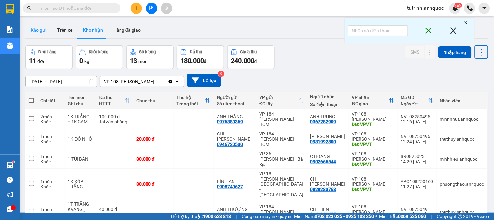
click at [40, 31] on button "Kho gửi" at bounding box center [38, 30] width 26 height 16
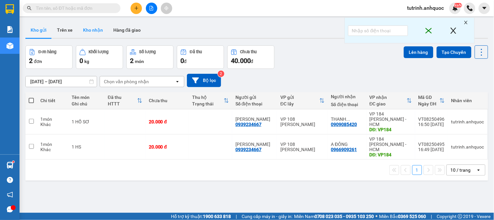
click at [98, 27] on button "Kho nhận" at bounding box center [93, 30] width 30 height 16
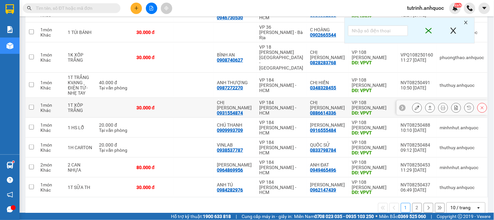
scroll to position [128, 0]
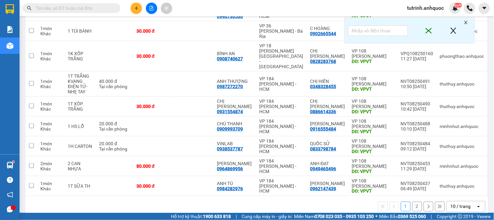
click at [453, 30] on icon "close" at bounding box center [454, 30] width 8 height 13
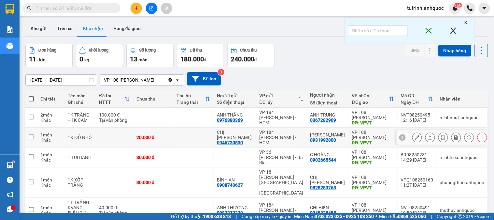
scroll to position [0, 0]
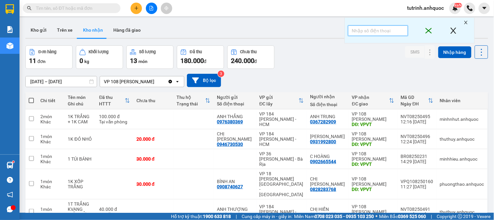
click at [365, 31] on input "text" at bounding box center [378, 30] width 60 height 10
type input "152"
click at [457, 30] on icon "close" at bounding box center [454, 30] width 8 height 13
click at [426, 32] on icon "close" at bounding box center [428, 30] width 13 height 8
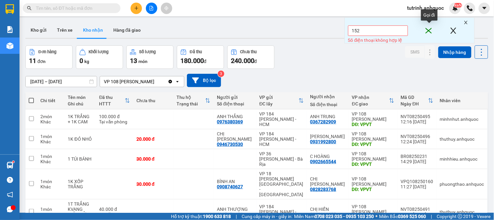
click at [431, 30] on icon "close" at bounding box center [429, 31] width 6 height 6
click at [465, 23] on icon "close" at bounding box center [466, 22] width 5 height 5
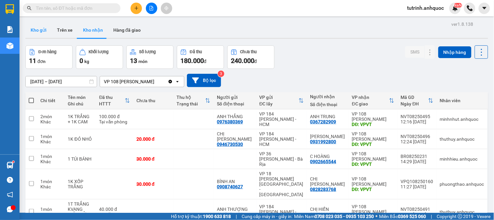
click at [44, 30] on button "Kho gửi" at bounding box center [38, 30] width 26 height 16
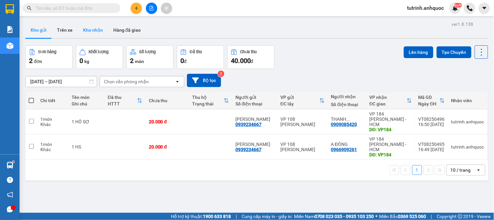
click at [97, 28] on button "Kho nhận" at bounding box center [93, 30] width 30 height 16
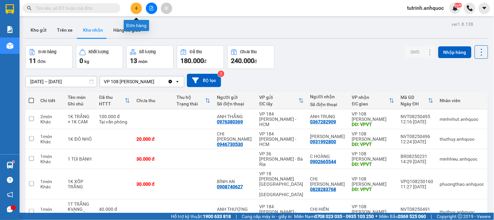
click at [135, 8] on icon "plus" at bounding box center [136, 8] width 5 height 5
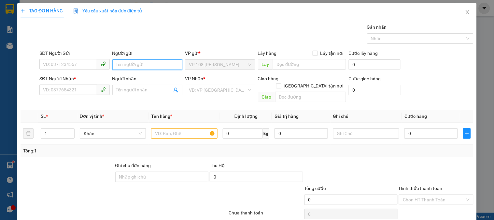
click at [130, 68] on input "Người gửi" at bounding box center [147, 64] width 70 height 10
type input "THẮM"
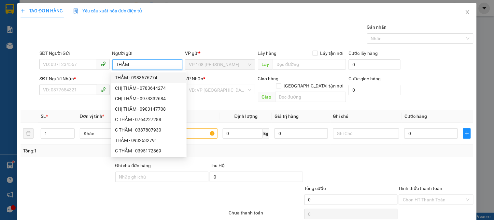
click at [144, 74] on div "THẮM - 0983676774" at bounding box center [149, 77] width 68 height 7
type input "0983676774"
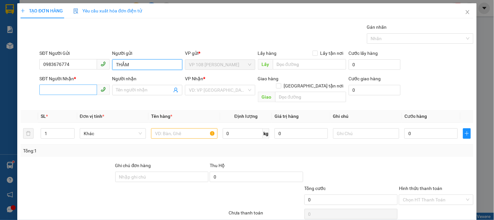
type input "THẮM"
click at [69, 92] on input "SĐT Người Nhận *" at bounding box center [67, 89] width 57 height 10
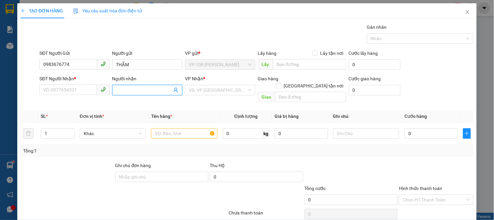
click at [121, 92] on input "Người nhận" at bounding box center [144, 89] width 56 height 7
click at [465, 12] on icon "close" at bounding box center [467, 11] width 5 height 5
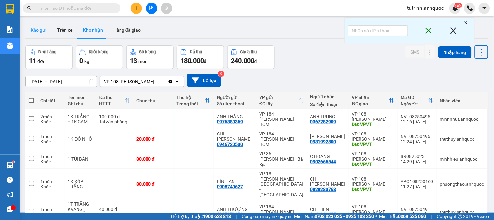
click at [33, 29] on button "Kho gửi" at bounding box center [38, 30] width 26 height 16
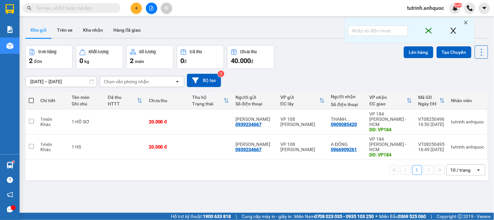
click at [31, 99] on span at bounding box center [31, 100] width 5 height 5
click at [31, 97] on input "checkbox" at bounding box center [31, 97] width 0 height 0
checkbox input "true"
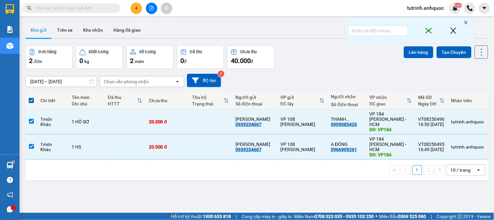
click at [30, 101] on span at bounding box center [31, 100] width 5 height 5
click at [31, 97] on input "checkbox" at bounding box center [31, 97] width 0 height 0
checkbox input "false"
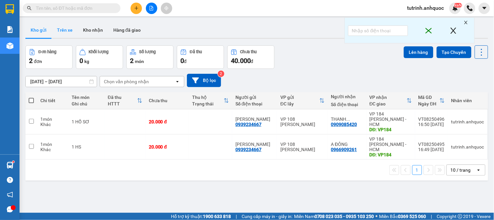
click at [59, 29] on button "Trên xe" at bounding box center [65, 30] width 26 height 16
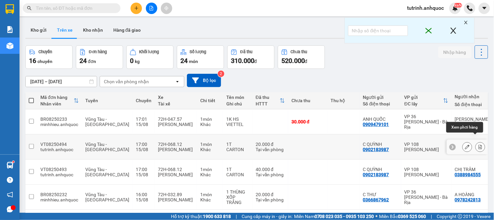
click at [478, 144] on icon at bounding box center [480, 146] width 5 height 5
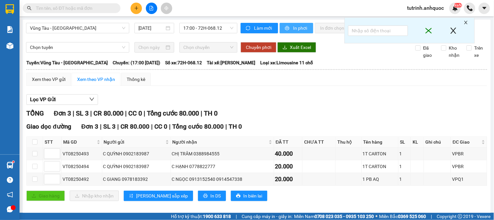
click at [293, 27] on span "In phơi" at bounding box center [300, 27] width 15 height 7
click at [135, 7] on icon "plus" at bounding box center [136, 8] width 5 height 5
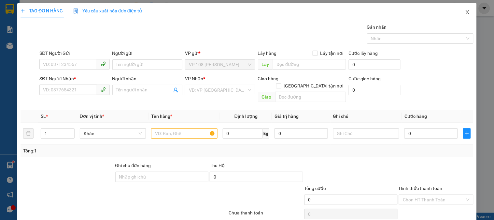
click at [465, 8] on span "Close" at bounding box center [468, 12] width 18 height 18
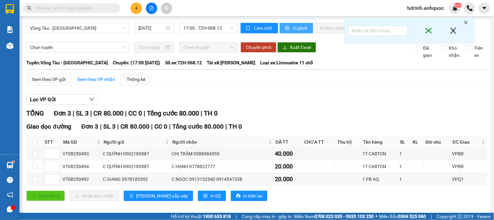
click at [288, 30] on button "In phơi" at bounding box center [297, 28] width 34 height 10
click at [132, 9] on button at bounding box center [136, 8] width 11 height 11
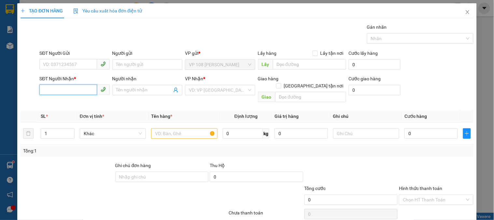
click at [76, 89] on input "SĐT Người Nhận *" at bounding box center [67, 89] width 57 height 10
type input "0888271696"
click at [79, 101] on div "0888271696 - CHỊ LINH" at bounding box center [79, 102] width 73 height 7
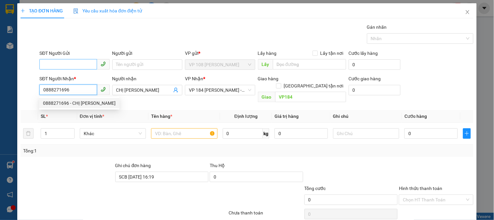
type input "CHỊ [PERSON_NAME]"
type input "VP184"
type input "SCB 15/8 16:19"
type input "0888271696"
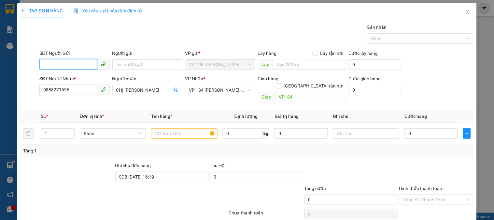
type input "20.000"
click at [77, 63] on input "SĐT Người Gửi" at bounding box center [67, 64] width 57 height 10
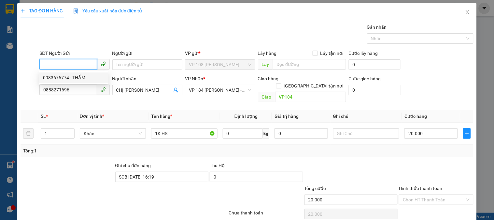
click at [81, 76] on div "0983676774 - THẮM" at bounding box center [74, 77] width 62 height 7
type input "0983676774"
type input "THẮM"
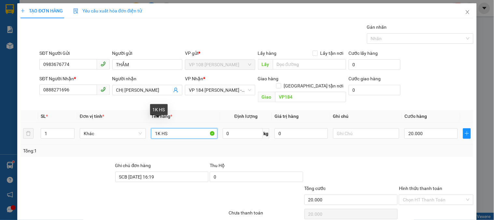
click at [155, 128] on input "1K HS" at bounding box center [184, 133] width 66 height 10
type input "1 HS"
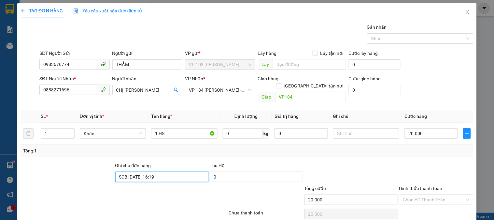
click at [166, 171] on input "SCB 15/8 16:19" at bounding box center [162, 176] width 94 height 10
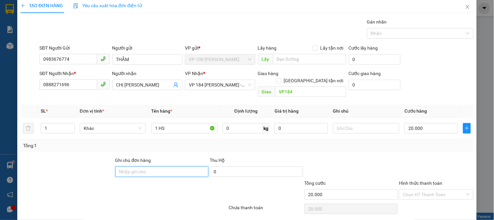
scroll to position [21, 0]
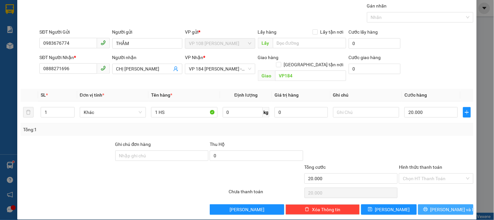
click at [441, 206] on span "[PERSON_NAME] và In" at bounding box center [454, 209] width 46 height 7
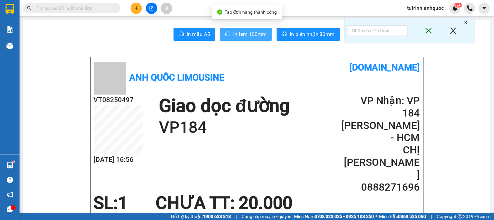
click at [253, 34] on span "In tem 100mm" at bounding box center [250, 34] width 34 height 8
click at [242, 40] on button "In tem 100mm" at bounding box center [246, 34] width 52 height 13
click at [8, 3] on div at bounding box center [10, 10] width 20 height 21
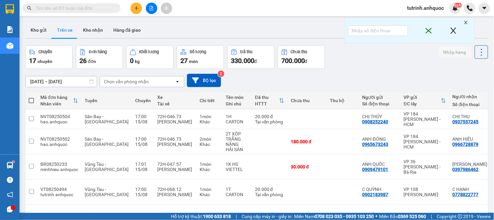
click at [132, 11] on button at bounding box center [136, 8] width 11 height 11
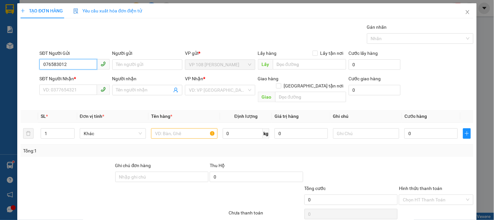
type input "0765830127"
click at [72, 78] on div "0765830127" at bounding box center [74, 77] width 62 height 7
type input "0982996602"
type input "C QUYÊN"
type input "VPBR"
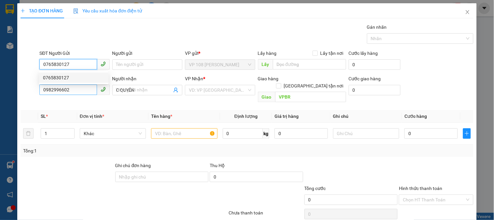
type input "20.000"
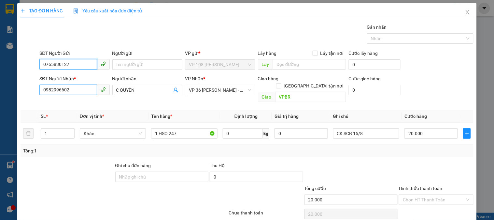
type input "0765830127"
click at [82, 92] on input "0982996602" at bounding box center [67, 89] width 57 height 10
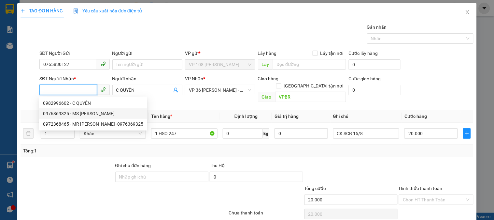
click at [83, 113] on div "0976369325 - MS HÀ" at bounding box center [93, 113] width 100 height 7
type input "0976369325"
type input "MS [PERSON_NAME]"
type input "[PERSON_NAME] [GEOGRAPHIC_DATA]"
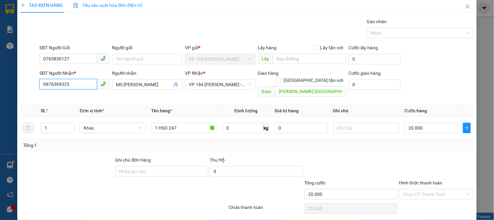
scroll to position [21, 0]
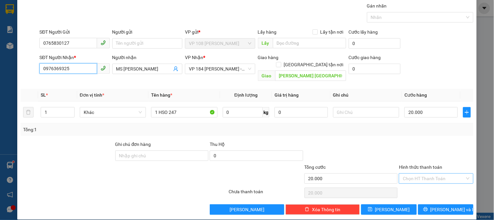
type input "0976369325"
click at [430, 173] on input "Hình thức thanh toán" at bounding box center [434, 178] width 62 height 10
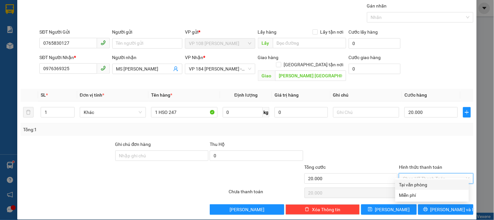
click at [416, 183] on div "Tại văn phòng" at bounding box center [432, 184] width 66 height 7
type input "0"
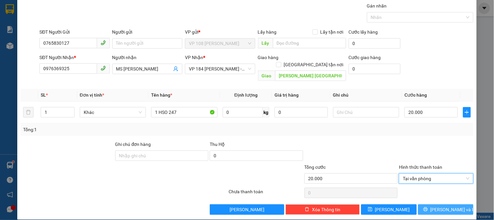
click at [431, 204] on button "[PERSON_NAME] và In" at bounding box center [445, 209] width 55 height 10
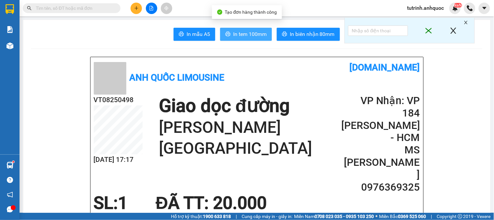
click at [240, 37] on span "In tem 100mm" at bounding box center [250, 34] width 34 height 8
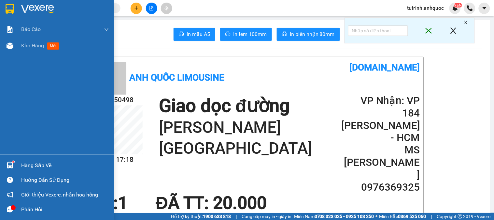
click at [6, 4] on img at bounding box center [10, 9] width 8 height 10
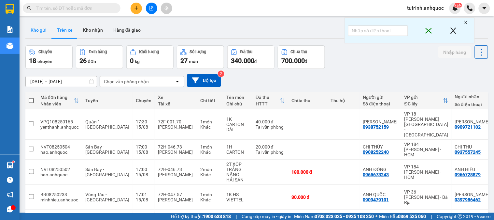
drag, startPoint x: 27, startPoint y: 27, endPoint x: 35, endPoint y: 27, distance: 8.2
click at [28, 27] on button "Kho gửi" at bounding box center [38, 30] width 26 height 16
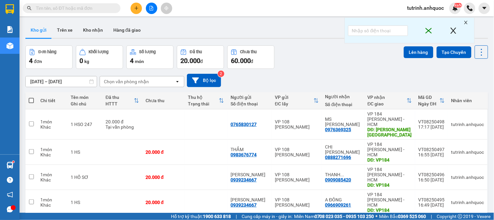
click at [32, 98] on span at bounding box center [31, 100] width 5 height 5
click at [31, 97] on input "checkbox" at bounding box center [31, 97] width 0 height 0
checkbox input "true"
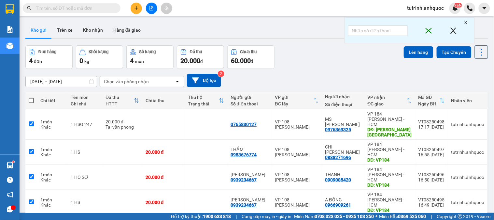
checkbox input "true"
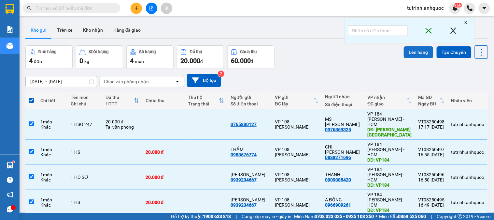
click at [406, 48] on button "Lên hàng" at bounding box center [419, 52] width 30 height 12
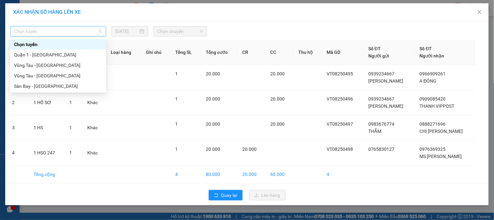
click at [73, 30] on span "Chọn tuyến" at bounding box center [58, 31] width 88 height 10
drag, startPoint x: 48, startPoint y: 75, endPoint x: 193, endPoint y: 48, distance: 147.5
click at [48, 75] on div "Vũng Tàu - [GEOGRAPHIC_DATA]" at bounding box center [58, 75] width 88 height 7
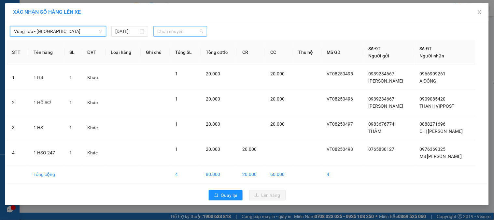
click at [178, 27] on span "Chọn chuyến" at bounding box center [180, 31] width 46 height 10
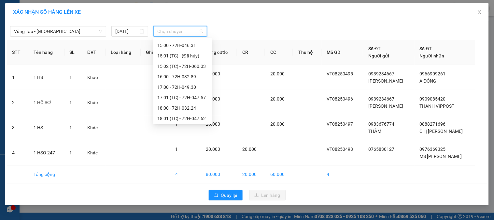
scroll to position [313, 0]
click at [188, 97] on div "18:00 - 72H-032.24" at bounding box center [182, 96] width 51 height 7
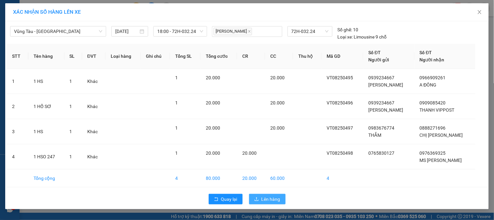
click at [269, 199] on span "Lên hàng" at bounding box center [271, 198] width 19 height 7
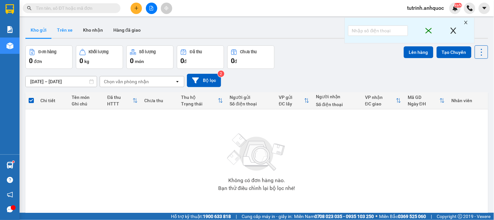
click at [67, 28] on button "Trên xe" at bounding box center [65, 30] width 26 height 16
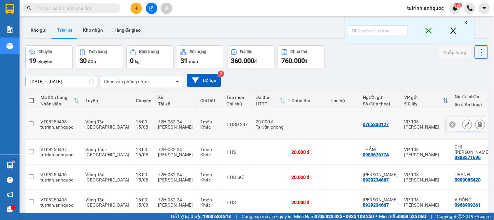
click at [478, 122] on icon at bounding box center [480, 124] width 5 height 5
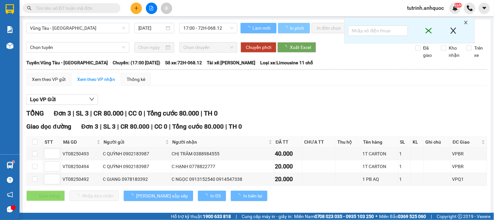
click at [297, 27] on span "In phơi" at bounding box center [297, 27] width 15 height 7
click at [290, 29] on span "In phơi" at bounding box center [297, 27] width 15 height 7
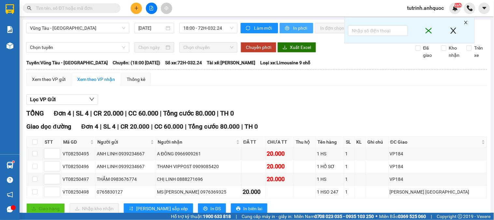
click at [288, 27] on span "printer" at bounding box center [288, 28] width 6 height 5
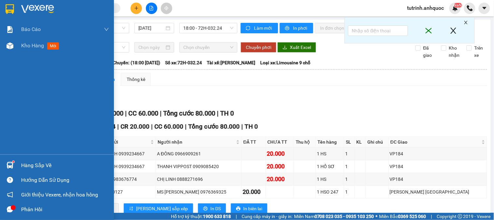
click at [19, 9] on div at bounding box center [57, 10] width 114 height 21
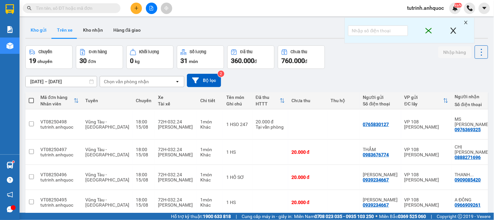
click at [37, 29] on button "Kho gửi" at bounding box center [38, 30] width 26 height 16
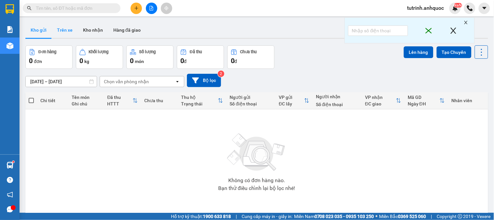
click at [70, 34] on button "Trên xe" at bounding box center [65, 30] width 26 height 16
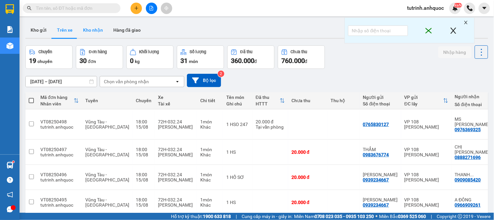
click at [93, 32] on button "Kho nhận" at bounding box center [93, 30] width 30 height 16
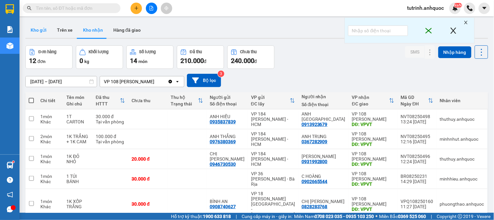
click at [40, 30] on button "Kho gửi" at bounding box center [38, 30] width 26 height 16
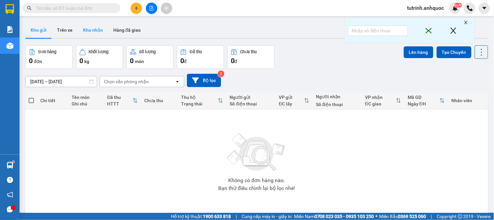
click at [89, 28] on button "Kho nhận" at bounding box center [93, 30] width 30 height 16
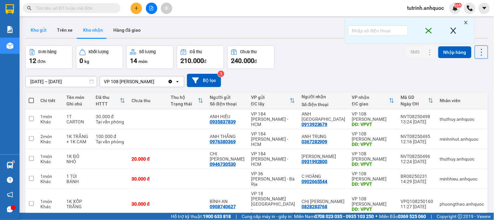
click at [36, 29] on button "Kho gửi" at bounding box center [38, 30] width 26 height 16
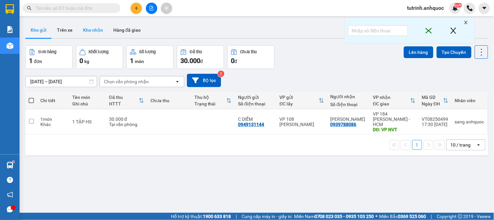
click at [83, 28] on button "Kho nhận" at bounding box center [93, 30] width 30 height 16
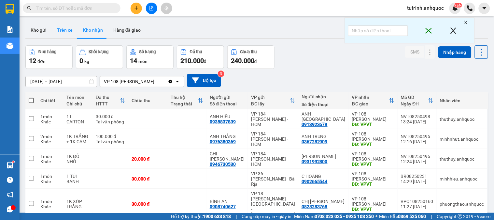
click at [41, 31] on button "Kho gửi" at bounding box center [38, 30] width 26 height 16
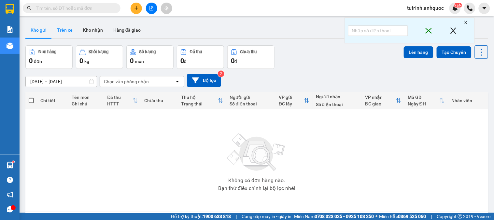
click at [65, 29] on button "Trên xe" at bounding box center [65, 30] width 26 height 16
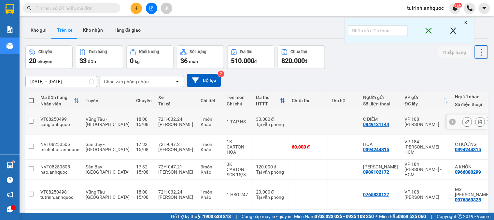
click at [465, 119] on icon at bounding box center [467, 121] width 5 height 5
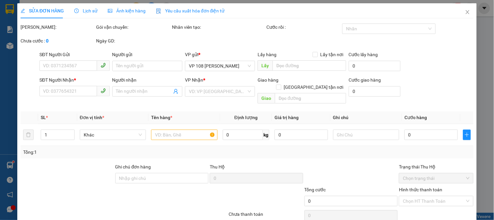
type input "0949131144"
type input "C DIỄM"
type input "0939788086"
type input "[PERSON_NAME]"
type input "VP NVT"
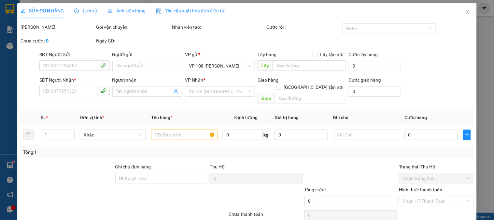
type input "CK SCB 15/8"
type input "30.000"
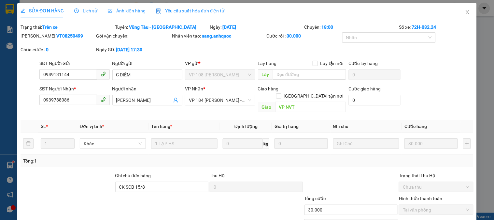
click at [60, 36] on b "VT08250499" at bounding box center [69, 35] width 27 height 5
copy b "VT08250499"
click at [86, 79] on input "0949131144" at bounding box center [67, 74] width 57 height 10
click at [83, 76] on input "0949131144" at bounding box center [67, 74] width 57 height 10
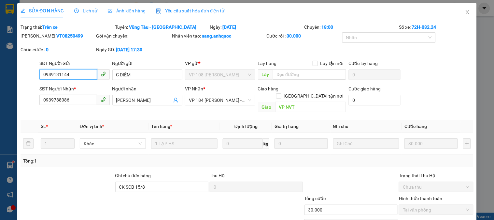
click at [83, 76] on input "0949131144" at bounding box center [67, 74] width 57 height 10
drag, startPoint x: 460, startPoint y: 13, endPoint x: 449, endPoint y: 0, distance: 17.3
click at [465, 13] on icon "close" at bounding box center [467, 11] width 5 height 5
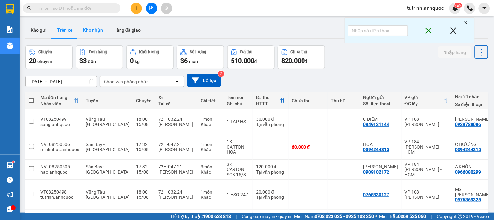
click at [85, 32] on button "Kho nhận" at bounding box center [93, 30] width 30 height 16
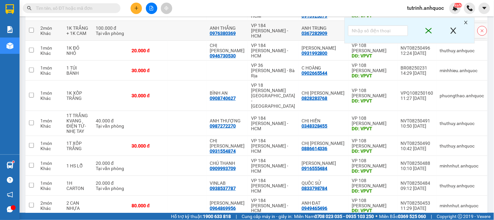
scroll to position [108, 0]
click at [467, 22] on icon "close" at bounding box center [466, 22] width 3 height 3
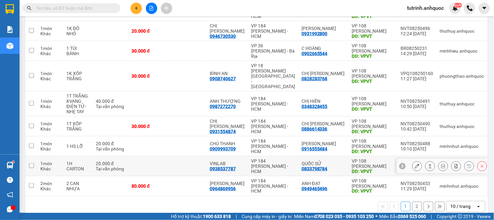
scroll to position [92, 0]
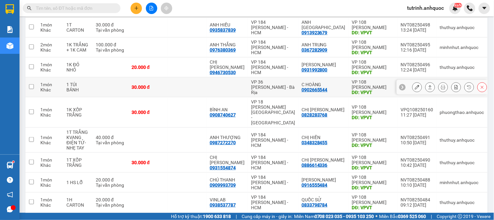
click at [415, 85] on button at bounding box center [417, 86] width 9 height 11
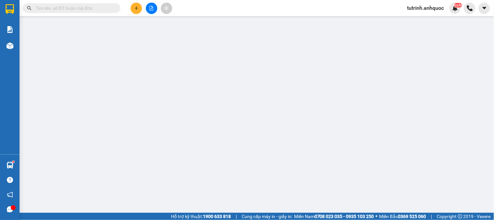
type input "0902665544"
type input "C HOÀNG"
type input "VPVT"
type input "30.000"
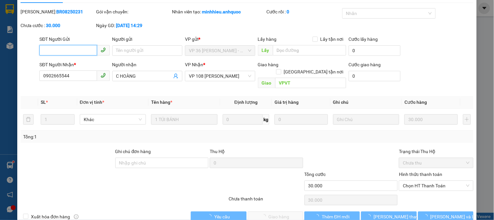
scroll to position [23, 0]
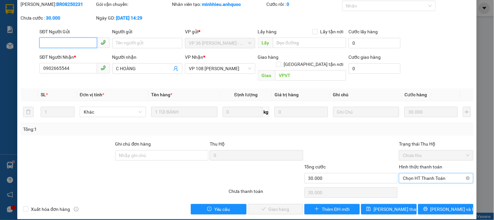
click at [408, 173] on span "Chọn HT Thanh Toán" at bounding box center [436, 178] width 66 height 10
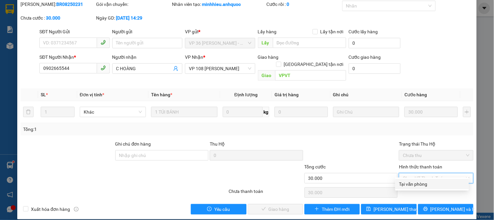
click at [406, 184] on div "Tại văn phòng" at bounding box center [432, 183] width 66 height 7
type input "0"
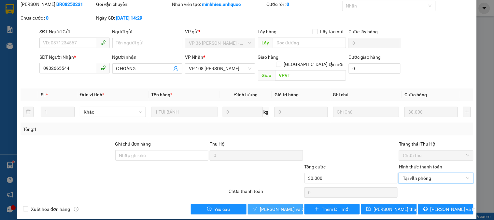
click at [277, 205] on span "[PERSON_NAME] và Giao hàng" at bounding box center [291, 208] width 63 height 7
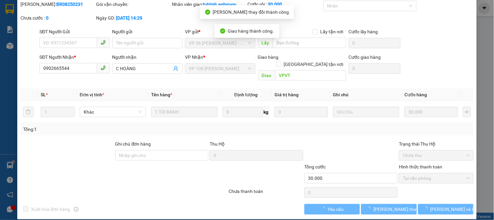
scroll to position [0, 0]
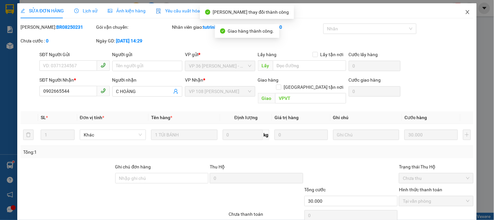
click at [465, 11] on icon "close" at bounding box center [467, 11] width 5 height 5
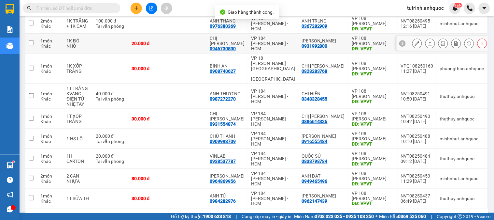
scroll to position [128, 0]
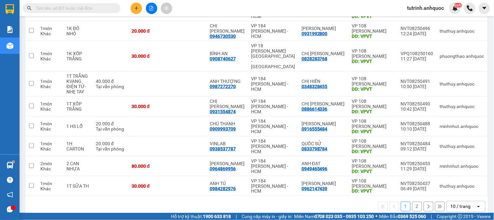
click at [412, 201] on button "2" at bounding box center [417, 206] width 10 height 10
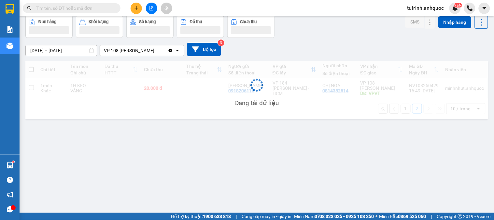
scroll to position [30, 0]
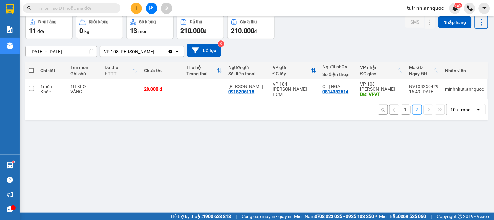
click at [401, 108] on button "1" at bounding box center [406, 110] width 10 height 10
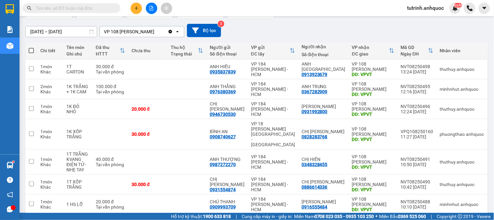
scroll to position [0, 0]
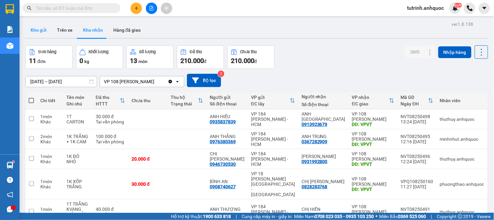
click at [44, 28] on button "Kho gửi" at bounding box center [38, 30] width 26 height 16
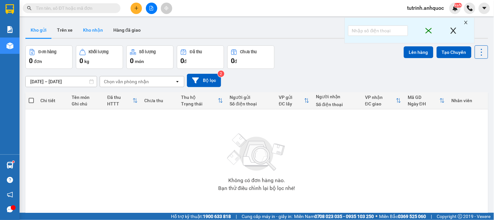
click at [99, 35] on button "Kho nhận" at bounding box center [93, 30] width 30 height 16
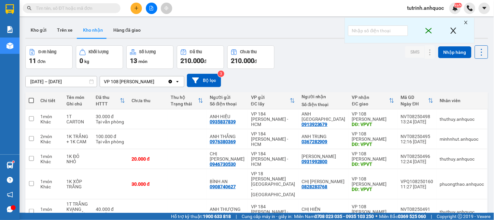
click at [41, 20] on div "ver 1.8.138 Kho gửi Trên xe Kho nhận Hàng đã giao Đơn hàng 11 đơn Khối lượng 0 …" at bounding box center [257, 183] width 468 height 327
click at [41, 30] on button "Kho gửi" at bounding box center [38, 30] width 26 height 16
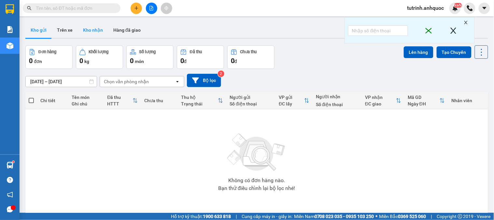
click at [99, 30] on button "Kho nhận" at bounding box center [93, 30] width 30 height 16
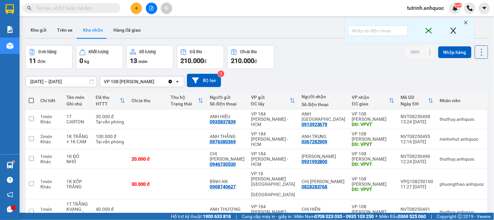
click at [139, 7] on button at bounding box center [136, 8] width 11 height 11
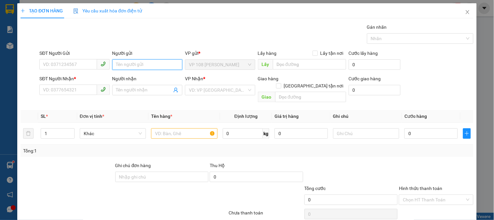
click at [135, 66] on input "Người gửi" at bounding box center [147, 64] width 70 height 10
click at [124, 63] on input "TUÙNG" at bounding box center [147, 64] width 70 height 10
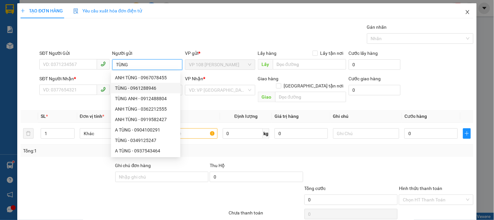
type input "TÙNG"
click at [465, 11] on icon "close" at bounding box center [467, 11] width 5 height 5
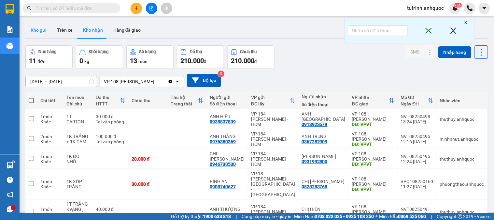
click at [35, 28] on button "Kho gửi" at bounding box center [38, 30] width 26 height 16
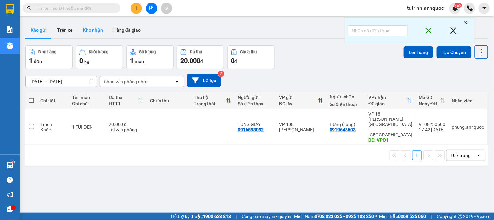
click at [93, 34] on button "Kho nhận" at bounding box center [93, 30] width 30 height 16
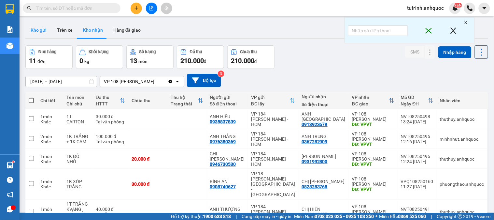
click at [40, 31] on button "Kho gửi" at bounding box center [38, 30] width 26 height 16
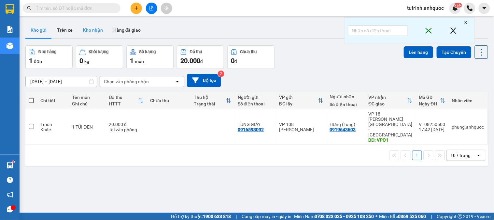
click at [94, 30] on button "Kho nhận" at bounding box center [93, 30] width 30 height 16
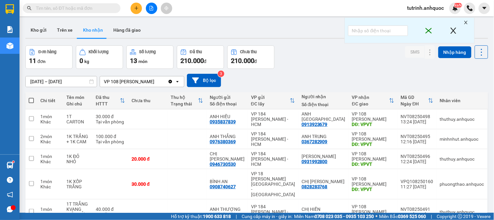
click at [137, 2] on div "Kết quả tìm kiếm ( 1 ) Bộ lọc Mã ĐH Trạng thái Món hàng Thu hộ Tổng cước Chưa c…" at bounding box center [247, 8] width 494 height 16
click at [135, 8] on icon "plus" at bounding box center [137, 8] width 4 height 0
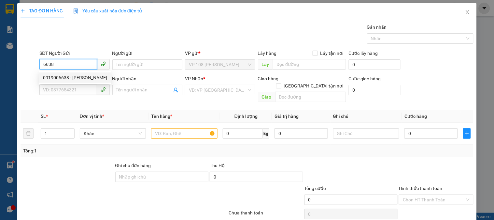
click at [60, 79] on div "0919006638 - [PERSON_NAME]" at bounding box center [75, 77] width 64 height 7
type input "0919006638"
type input "ANH HOÀNG"
type input "0939788086"
type input "[PERSON_NAME]"
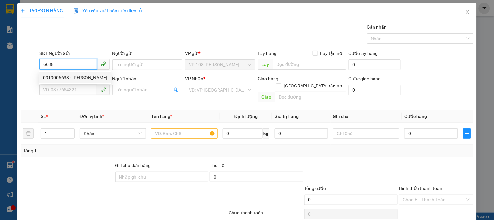
type input "VPQ1"
type input "30.000"
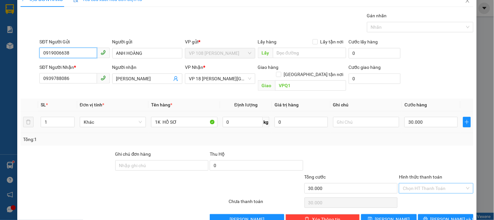
scroll to position [21, 0]
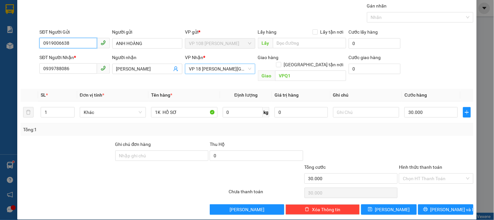
click at [205, 73] on span "VP 18 [PERSON_NAME][GEOGRAPHIC_DATA] - [GEOGRAPHIC_DATA]" at bounding box center [220, 69] width 62 height 10
type input "0919006638"
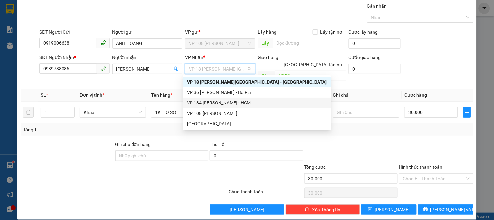
click at [207, 101] on div "VP 184 [PERSON_NAME] - HCM" at bounding box center [257, 102] width 140 height 7
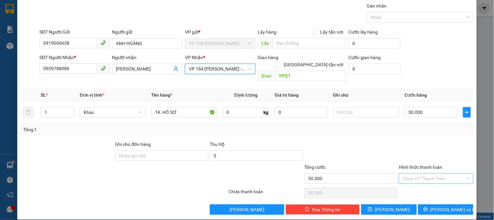
click at [436, 173] on input "Hình thức thanh toán" at bounding box center [434, 178] width 62 height 10
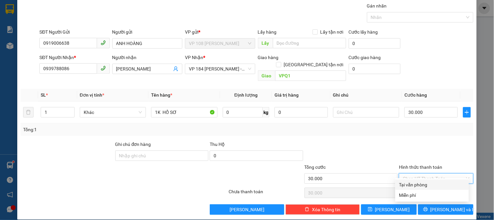
click at [421, 182] on div "Tại văn phòng" at bounding box center [432, 184] width 66 height 7
type input "0"
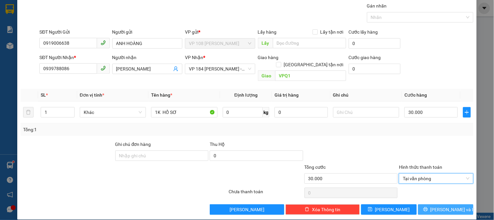
click at [435, 204] on button "[PERSON_NAME] và In" at bounding box center [445, 209] width 55 height 10
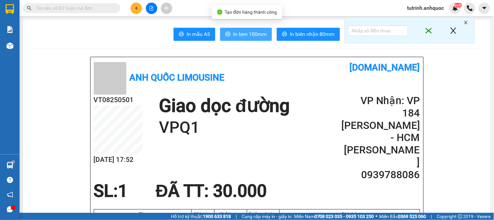
click at [240, 34] on span "In tem 100mm" at bounding box center [250, 34] width 34 height 8
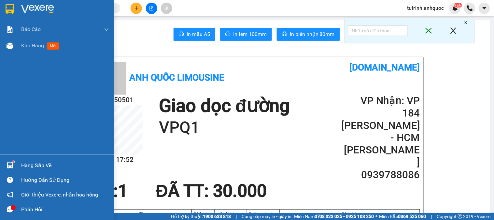
click at [15, 8] on div at bounding box center [9, 8] width 11 height 11
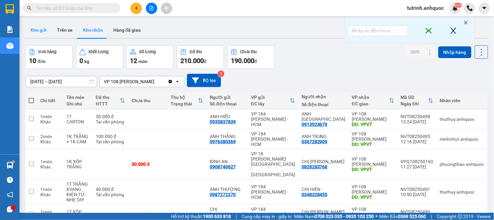
click at [41, 31] on button "Kho gửi" at bounding box center [38, 30] width 26 height 16
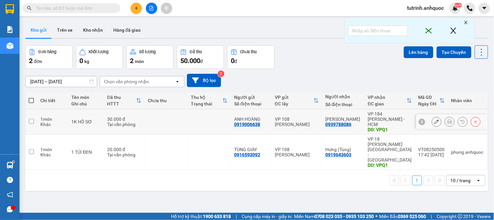
click at [432, 118] on button at bounding box center [436, 121] width 9 height 11
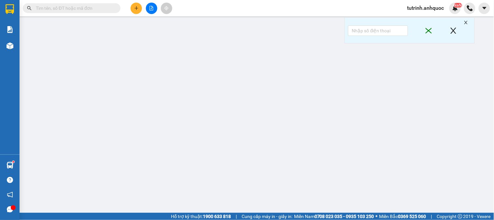
type input "0919006638"
type input "ANH HOÀNG"
type input "0939788086"
type input "[PERSON_NAME]"
type input "VPQ1"
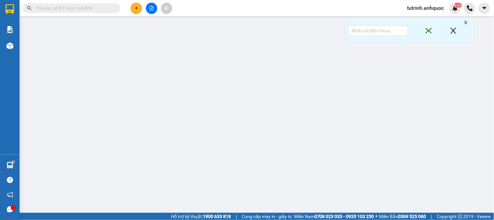
type input "30.000"
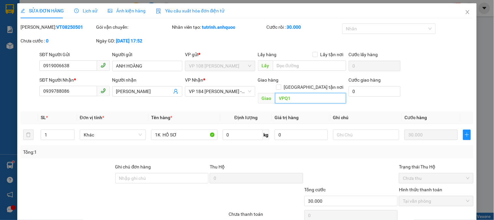
click at [285, 93] on input "VPQ1" at bounding box center [310, 98] width 71 height 10
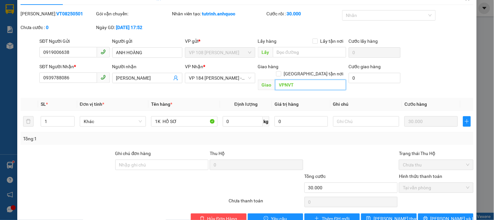
scroll to position [23, 0]
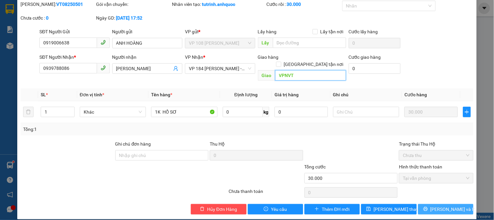
type input "VPNVT"
click at [437, 205] on span "[PERSON_NAME] và In" at bounding box center [454, 208] width 46 height 7
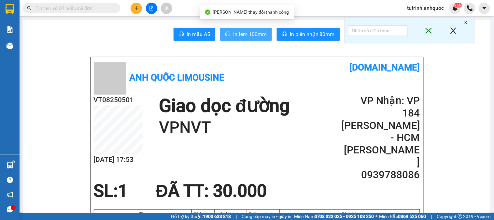
click at [233, 28] on button "In tem 100mm" at bounding box center [246, 34] width 52 height 13
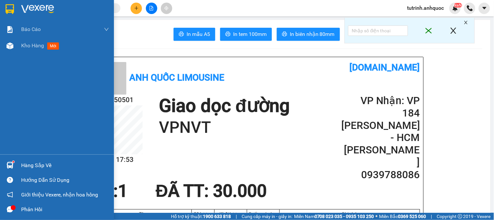
click at [4, 9] on div at bounding box center [9, 8] width 11 height 11
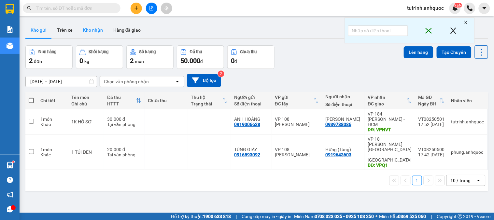
click at [86, 32] on button "Kho nhận" at bounding box center [93, 30] width 30 height 16
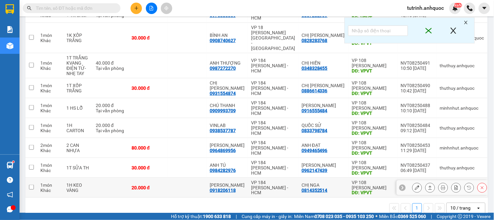
scroll to position [128, 0]
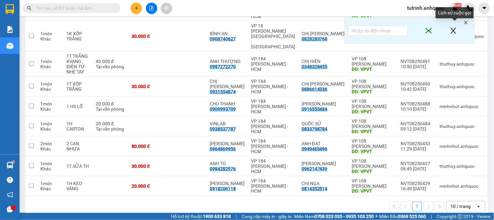
click at [454, 31] on icon "close" at bounding box center [454, 31] width 6 height 6
click at [465, 24] on icon "close" at bounding box center [466, 22] width 5 height 5
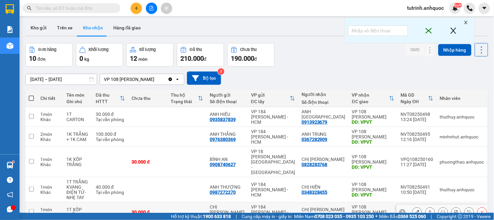
scroll to position [0, 0]
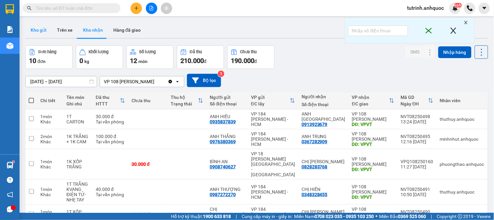
click at [28, 31] on button "Kho gửi" at bounding box center [38, 30] width 26 height 16
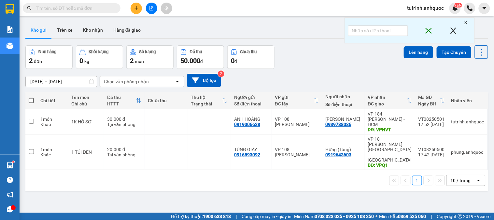
click at [32, 96] on th at bounding box center [31, 100] width 12 height 17
click at [99, 32] on button "Kho nhận" at bounding box center [93, 30] width 30 height 16
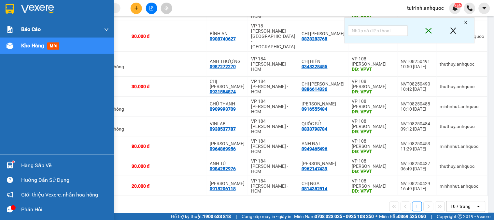
scroll to position [55, 0]
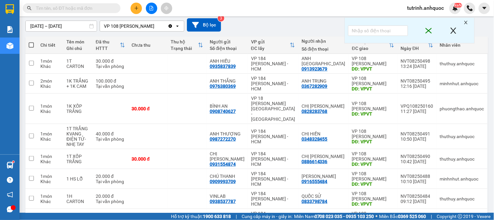
click at [138, 6] on icon "plus" at bounding box center [136, 8] width 5 height 5
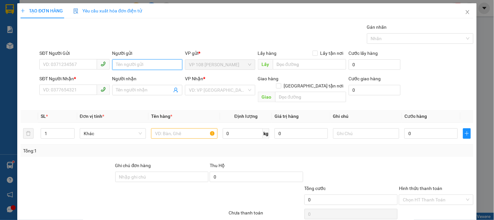
click at [125, 63] on input "Người gửi" at bounding box center [147, 64] width 70 height 10
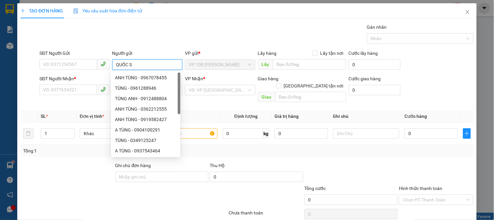
type input "QUỐC SỬ"
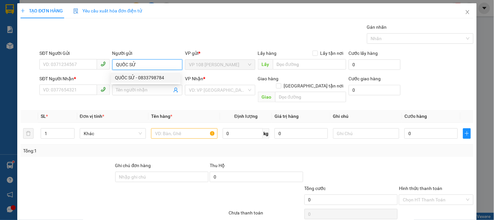
click at [135, 78] on div "QUỐC SỬ - 0833798784" at bounding box center [146, 77] width 62 height 7
type input "0833798784"
type input "QUỐC SỬ"
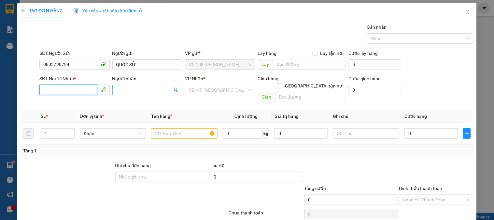
click at [85, 86] on input "SĐT Người Nhận *" at bounding box center [67, 89] width 57 height 10
click at [131, 89] on input "Người nhận" at bounding box center [144, 89] width 56 height 7
click at [80, 92] on input "SĐT Người Nhận *" at bounding box center [67, 89] width 57 height 10
click at [123, 89] on input "Người nhận" at bounding box center [144, 89] width 56 height 7
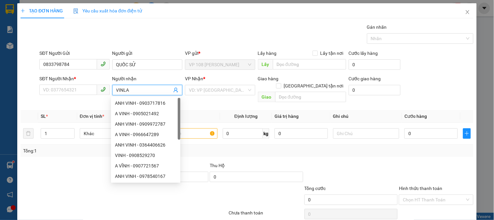
type input "VINLAB"
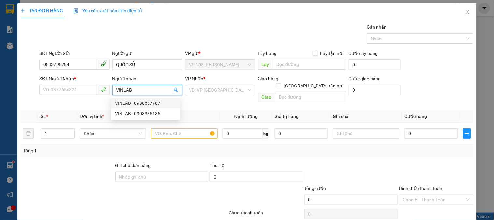
click at [146, 102] on div "VINLAB - 0938537787" at bounding box center [146, 102] width 62 height 7
type input "0938537787"
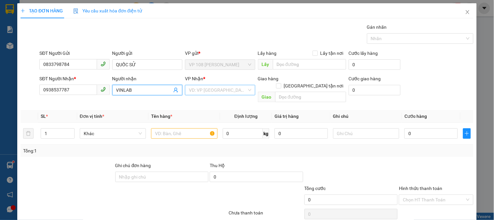
type input "VINLAB"
click at [227, 87] on input "search" at bounding box center [218, 90] width 58 height 10
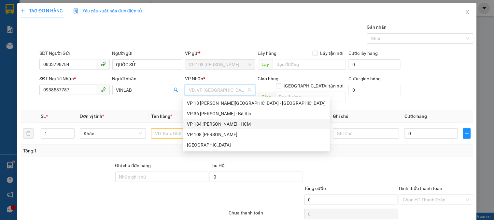
drag, startPoint x: 217, startPoint y: 126, endPoint x: 245, endPoint y: 119, distance: 28.8
click at [217, 126] on div "VP 184 [PERSON_NAME] - HCM" at bounding box center [256, 123] width 139 height 7
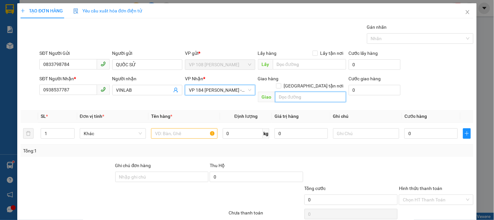
click at [300, 92] on input "text" at bounding box center [310, 97] width 71 height 10
type input "VPNVT"
click at [159, 128] on input "text" at bounding box center [184, 133] width 66 height 10
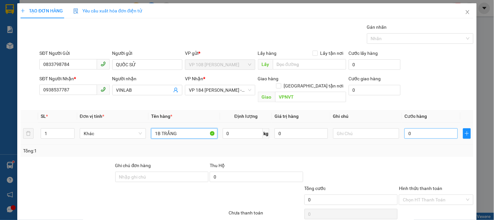
type input "1B TRẮNG"
click at [406, 128] on input "0" at bounding box center [431, 133] width 53 height 10
type input "2"
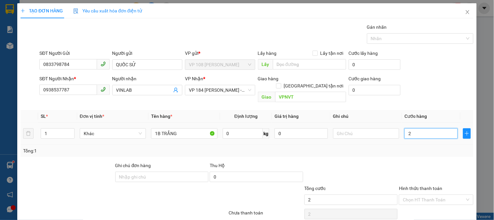
type input "20"
type input "200"
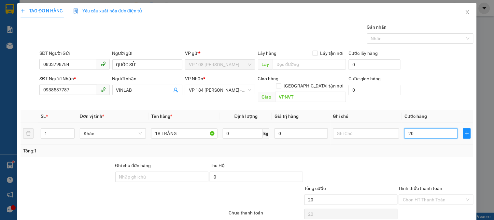
type input "200"
type input "2.000"
type input "20.000"
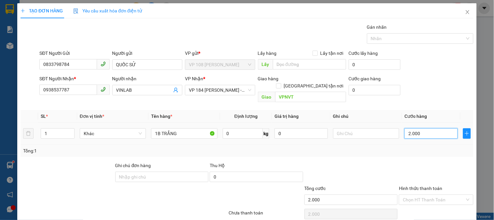
type input "20.000"
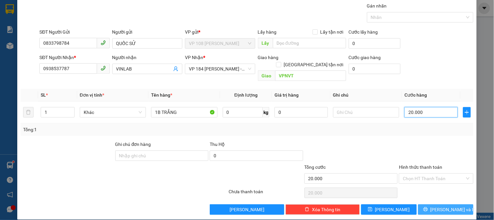
type input "20.000"
click at [433, 204] on button "[PERSON_NAME] và In" at bounding box center [445, 209] width 55 height 10
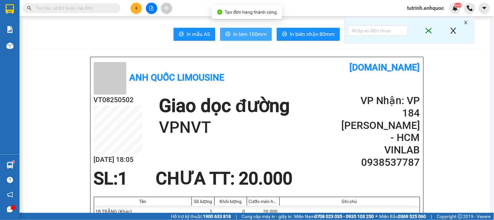
click at [253, 32] on span "In tem 100mm" at bounding box center [250, 34] width 34 height 8
click at [76, 9] on input "text" at bounding box center [74, 8] width 77 height 7
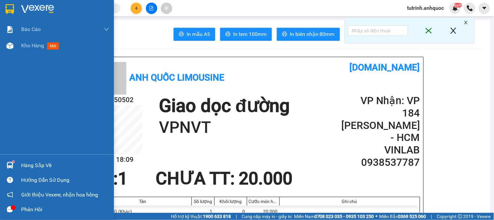
click at [12, 8] on img at bounding box center [10, 9] width 8 height 10
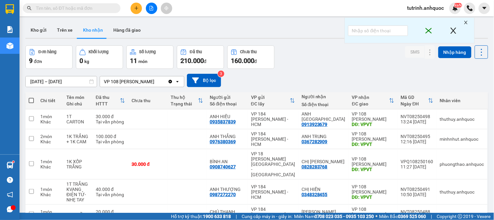
click at [137, 9] on icon "plus" at bounding box center [136, 8] width 5 height 5
click at [45, 31] on button "Kho gửi" at bounding box center [38, 30] width 26 height 16
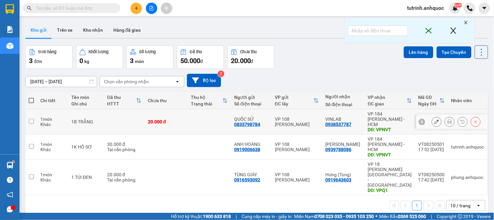
click at [31, 119] on input "checkbox" at bounding box center [31, 121] width 5 height 5
checkbox input "true"
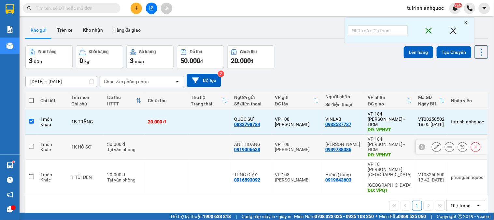
click at [31, 144] on input "checkbox" at bounding box center [31, 146] width 5 height 5
checkbox input "true"
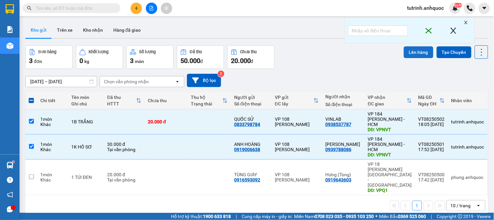
click at [415, 50] on button "Lên hàng" at bounding box center [419, 52] width 30 height 12
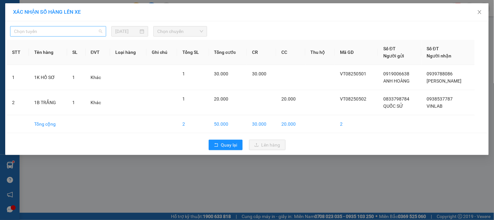
click at [66, 33] on span "Chọn tuyến" at bounding box center [58, 31] width 88 height 10
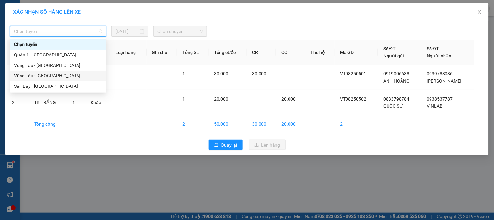
click at [66, 76] on div "Vũng Tàu - [GEOGRAPHIC_DATA]" at bounding box center [58, 75] width 88 height 7
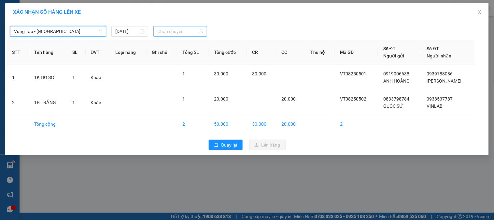
click at [182, 31] on span "Chọn chuyến" at bounding box center [180, 31] width 46 height 10
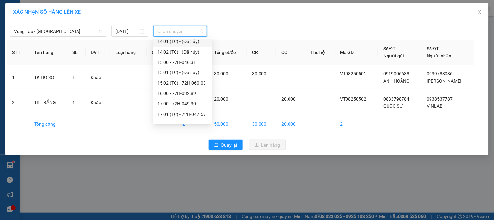
scroll to position [313, 0]
click at [179, 116] on div "19:00 - 72H-060.06" at bounding box center [182, 117] width 51 height 7
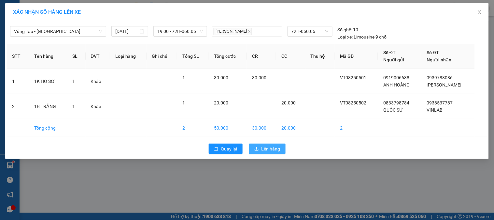
click at [262, 149] on span "Lên hàng" at bounding box center [271, 148] width 19 height 7
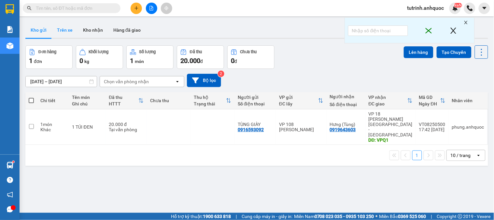
click at [60, 25] on button "Trên xe" at bounding box center [65, 30] width 26 height 16
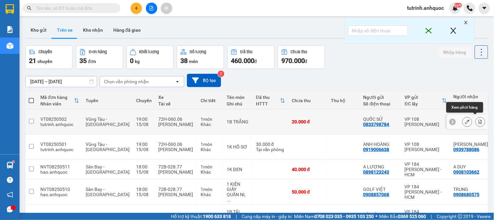
click at [478, 119] on icon at bounding box center [480, 121] width 5 height 5
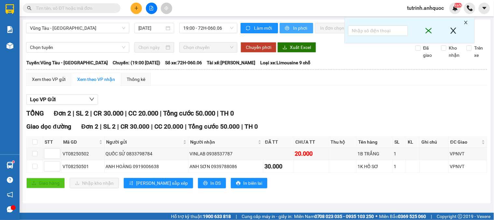
click at [301, 24] on span "In phơi" at bounding box center [300, 27] width 15 height 7
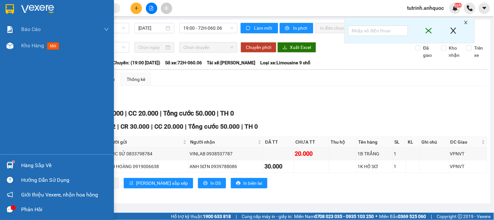
click at [12, 11] on img at bounding box center [10, 9] width 8 height 10
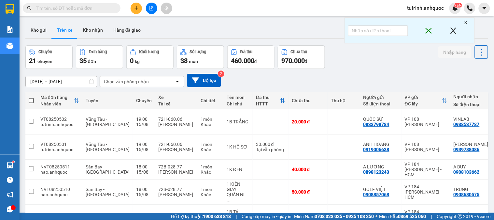
click at [34, 28] on button "Kho gửi" at bounding box center [38, 30] width 26 height 16
click at [40, 31] on button "Kho gửi" at bounding box center [38, 30] width 26 height 16
click at [41, 30] on button "Kho gửi" at bounding box center [38, 30] width 26 height 16
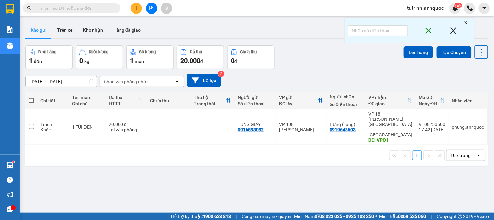
click at [30, 98] on span at bounding box center [31, 100] width 5 height 5
click at [31, 97] on input "checkbox" at bounding box center [31, 97] width 0 height 0
checkbox input "true"
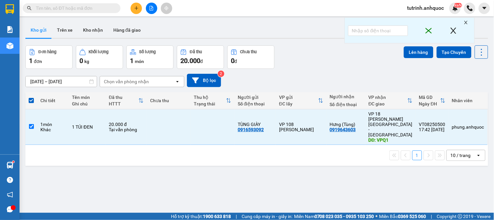
click at [395, 52] on div "Đơn hàng 1 đơn Khối lượng 0 kg Số lượng 1 món Đã thu 20.000 đ Chưa thu 0 đ Lên …" at bounding box center [256, 56] width 463 height 23
click at [417, 52] on button "Lên hàng" at bounding box center [419, 52] width 30 height 12
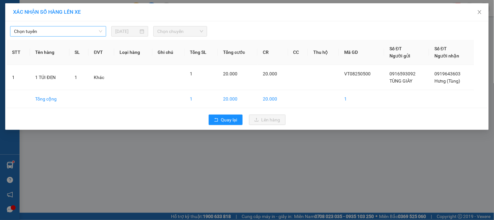
click at [70, 29] on span "Chọn tuyến" at bounding box center [58, 31] width 88 height 10
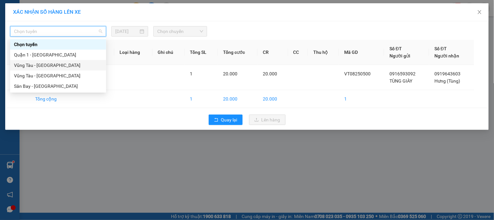
click at [50, 62] on div "Vũng Tàu - [GEOGRAPHIC_DATA]" at bounding box center [58, 65] width 88 height 7
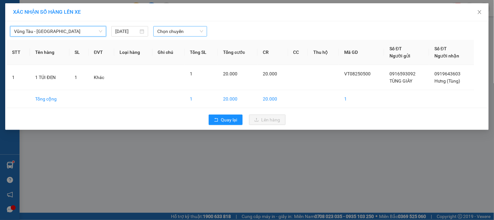
click at [181, 33] on span "Chọn chuyến" at bounding box center [180, 31] width 46 height 10
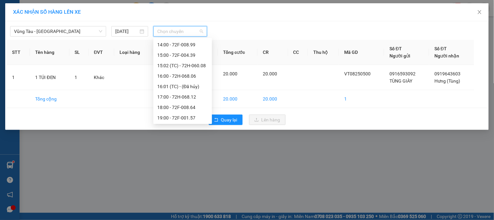
scroll to position [177, 0]
click at [192, 120] on div "19:00 - 72F-001.57" at bounding box center [182, 117] width 51 height 7
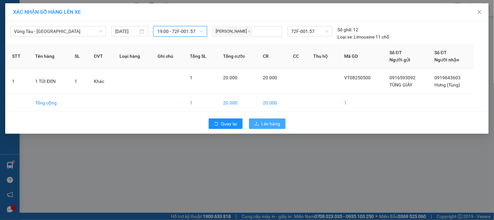
click at [263, 123] on span "Lên hàng" at bounding box center [271, 123] width 19 height 7
click at [265, 119] on button "Lên hàng" at bounding box center [267, 123] width 36 height 10
click at [268, 124] on span "Lên hàng" at bounding box center [271, 123] width 19 height 7
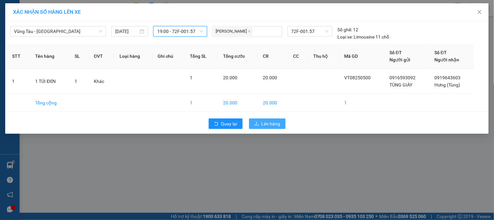
click at [268, 123] on span "Lên hàng" at bounding box center [271, 123] width 19 height 7
click at [266, 123] on span "Lên hàng" at bounding box center [271, 123] width 19 height 7
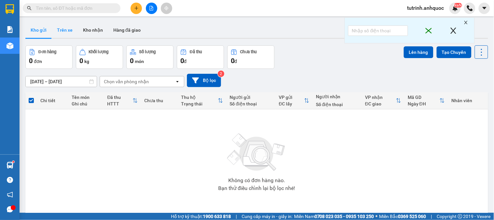
drag, startPoint x: 69, startPoint y: 27, endPoint x: 76, endPoint y: 34, distance: 9.7
click at [70, 28] on button "Trên xe" at bounding box center [65, 30] width 26 height 16
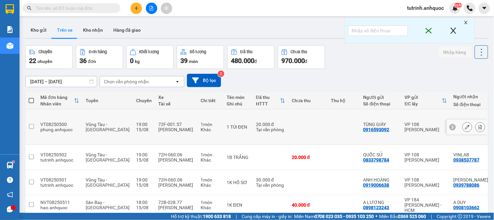
click at [476, 121] on button at bounding box center [480, 126] width 9 height 11
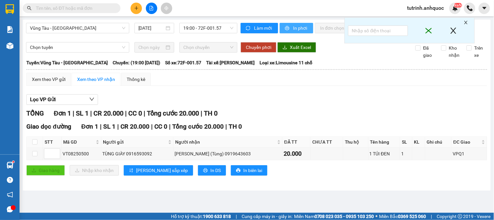
click at [290, 27] on span "printer" at bounding box center [288, 28] width 6 height 5
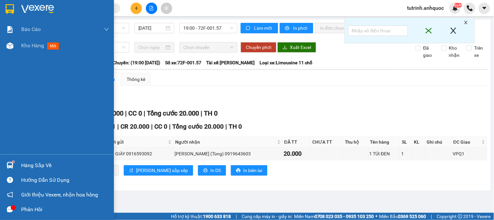
click at [10, 6] on img at bounding box center [10, 9] width 8 height 10
